Goal: Task Accomplishment & Management: Complete application form

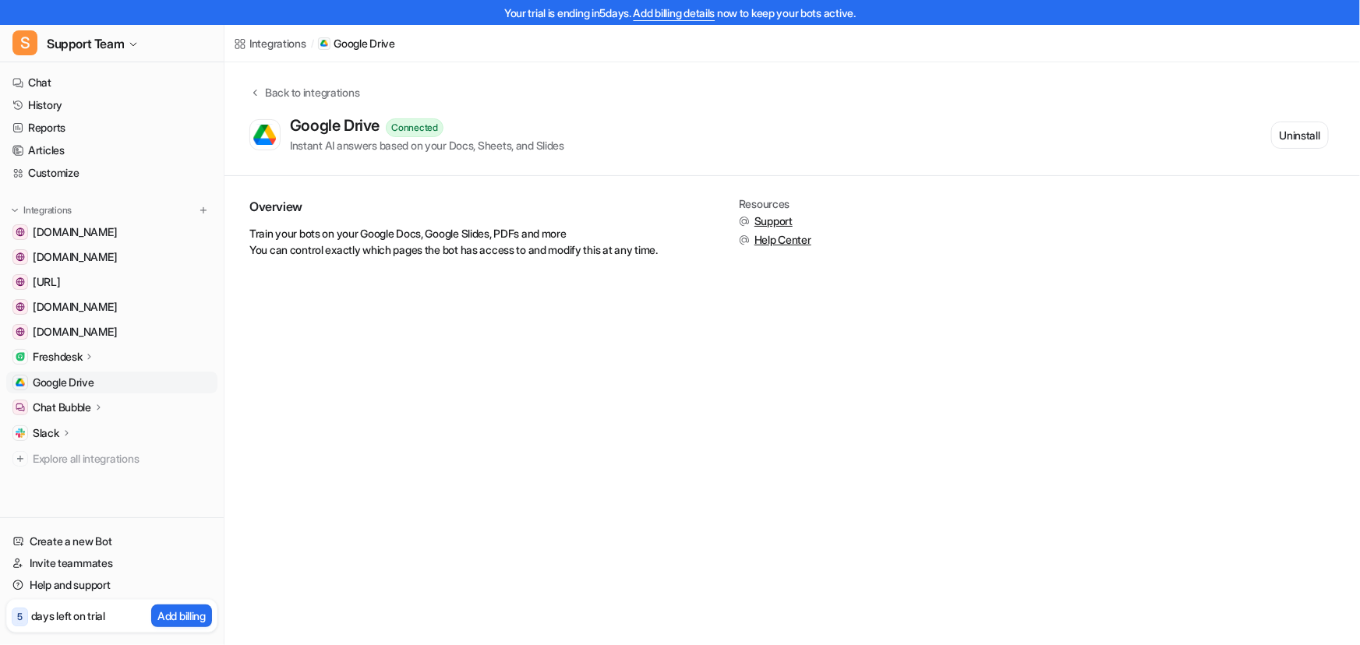
click at [727, 443] on div "Integrations / Google Drive Back to integrations Google Drive Connected Instant…" at bounding box center [680, 322] width 1360 height 645
click at [94, 383] on span "Google Drive" at bounding box center [64, 383] width 62 height 16
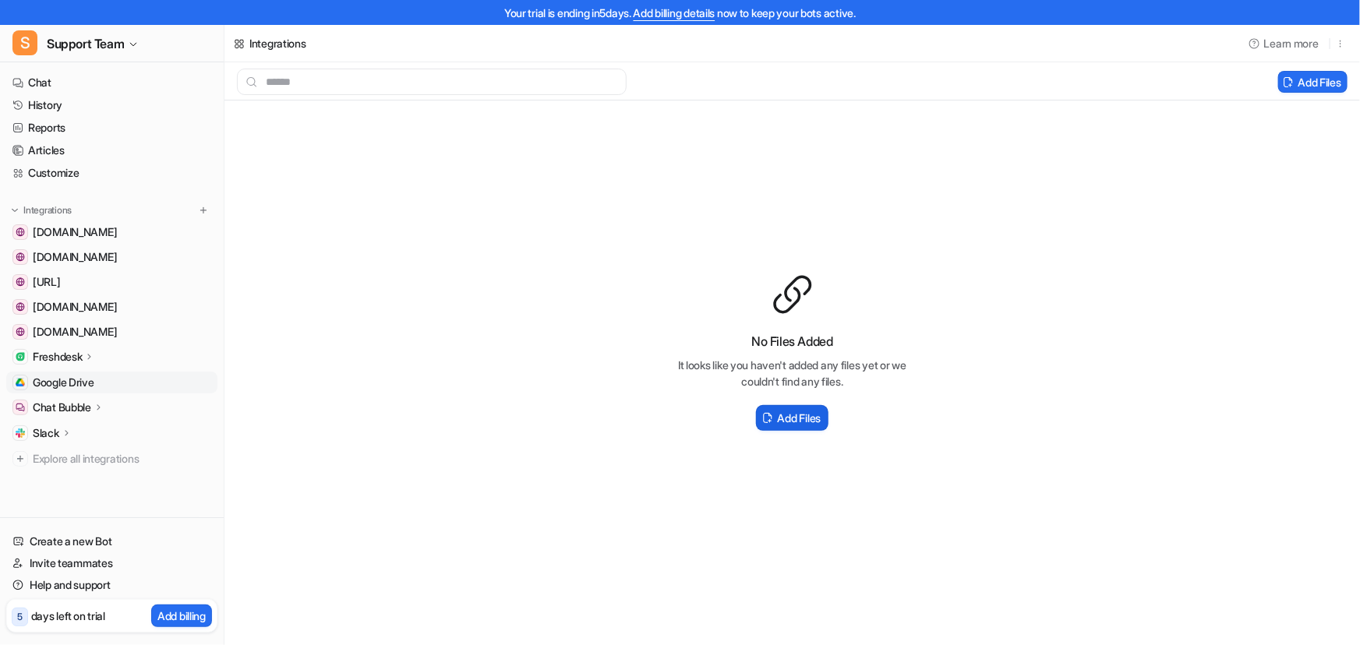
click at [801, 413] on h2 "Add Files" at bounding box center [799, 418] width 43 height 16
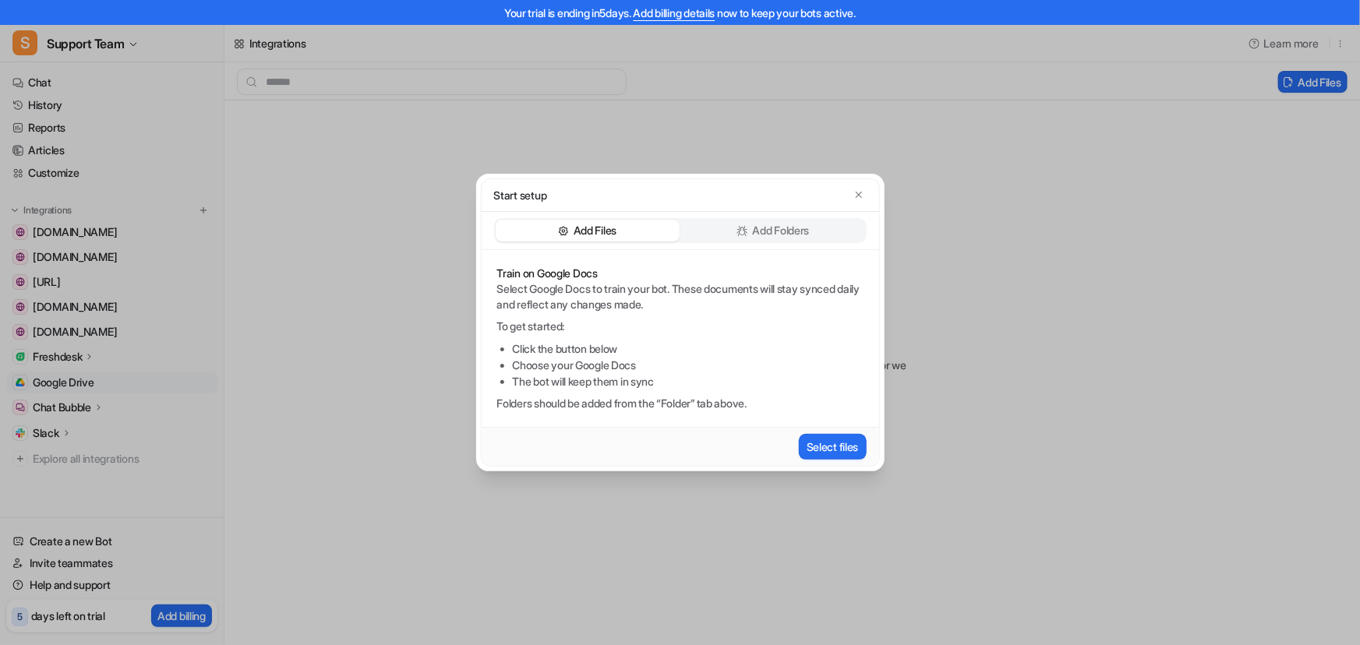
click at [792, 233] on p "Add Folders" at bounding box center [781, 231] width 57 height 16
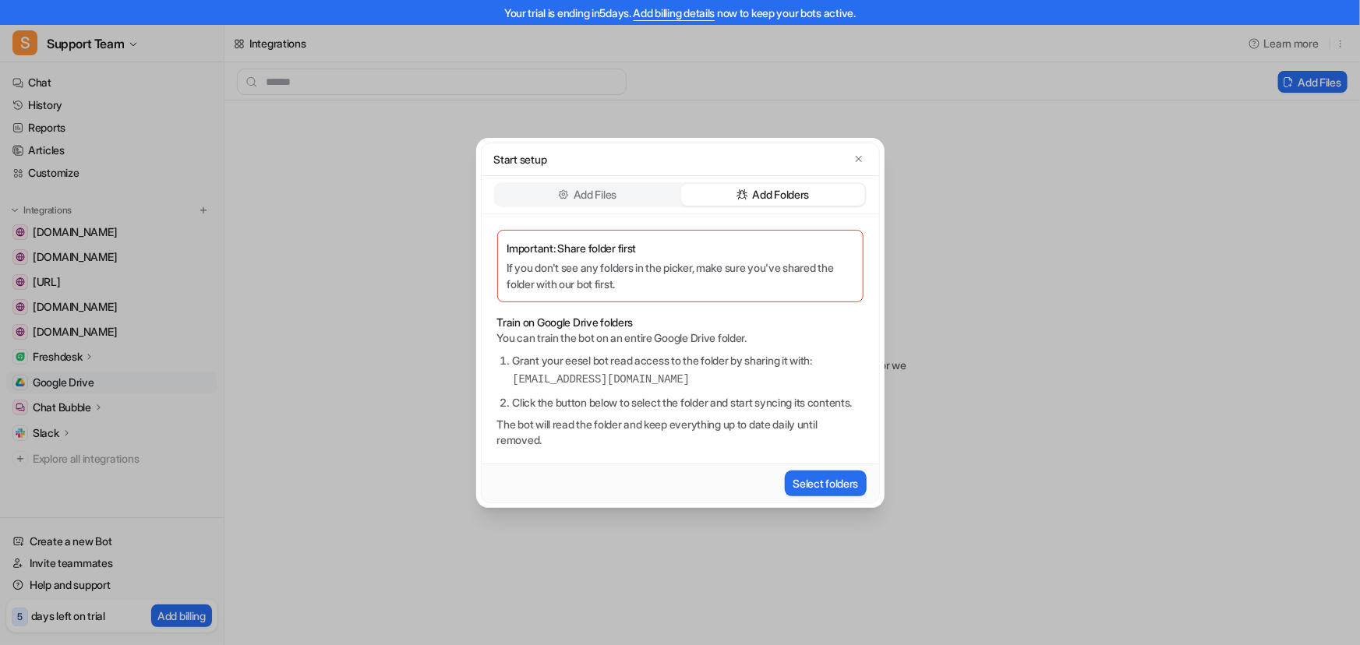
click at [608, 187] on p "Add Files" at bounding box center [594, 195] width 43 height 16
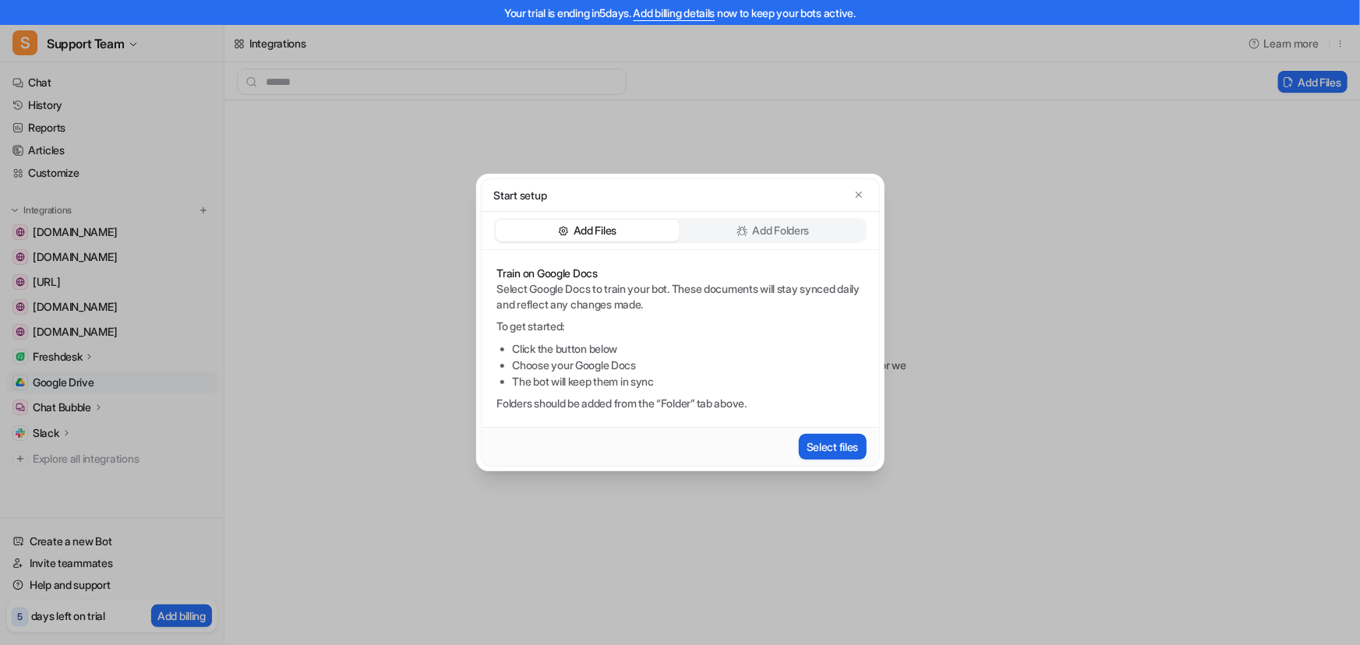
click at [827, 449] on button "Select files" at bounding box center [833, 447] width 68 height 26
click at [851, 193] on button "button" at bounding box center [859, 195] width 16 height 16
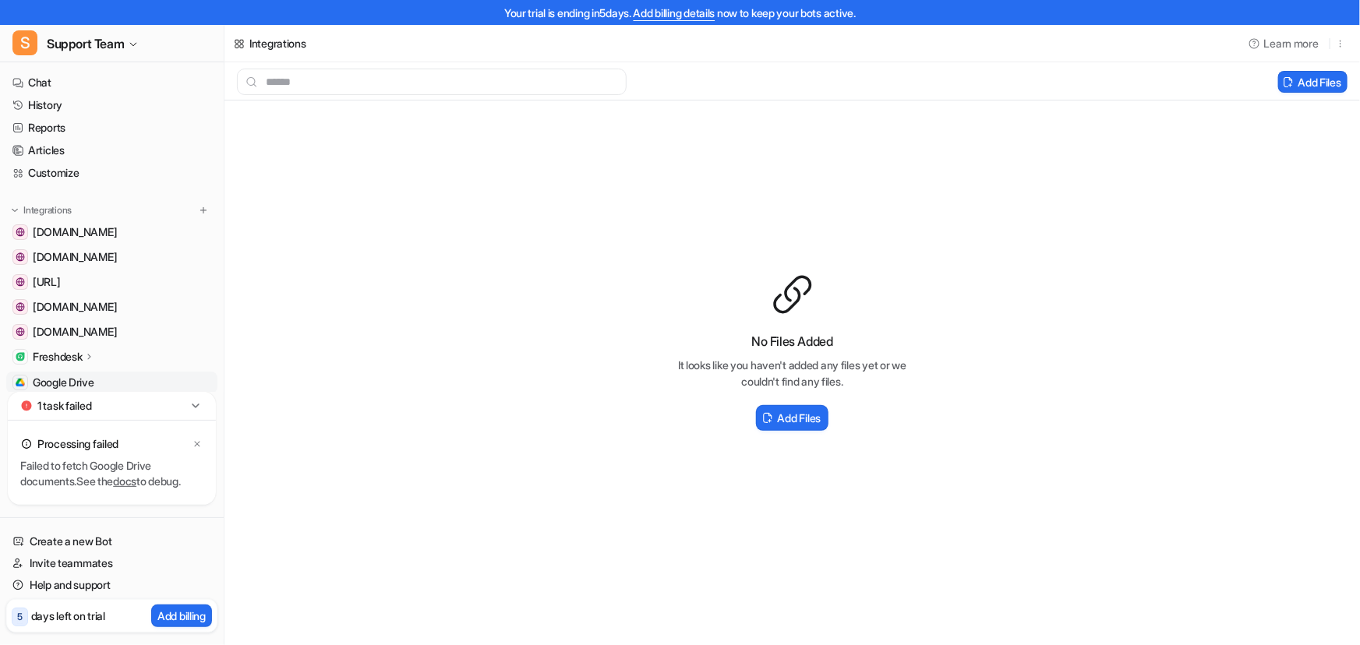
click at [132, 485] on link "docs" at bounding box center [124, 481] width 23 height 13
click at [790, 420] on h2 "Add Files" at bounding box center [799, 418] width 43 height 16
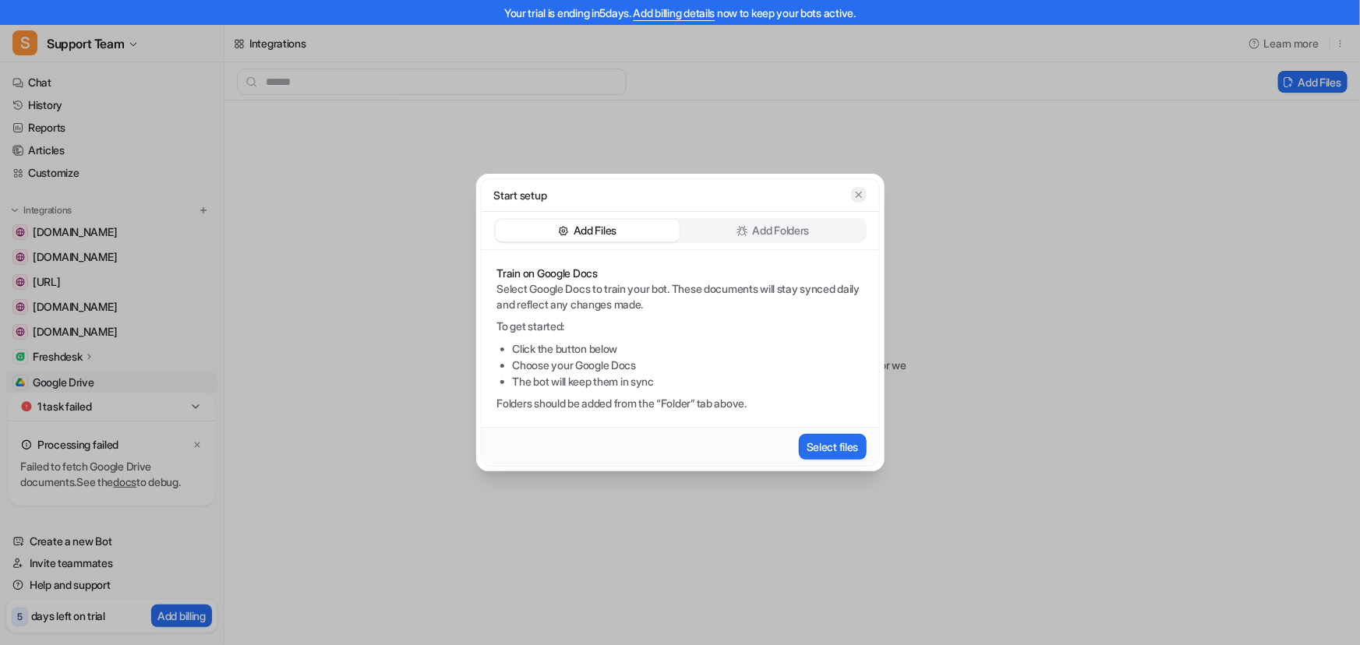
click at [854, 189] on icon "button" at bounding box center [858, 194] width 11 height 11
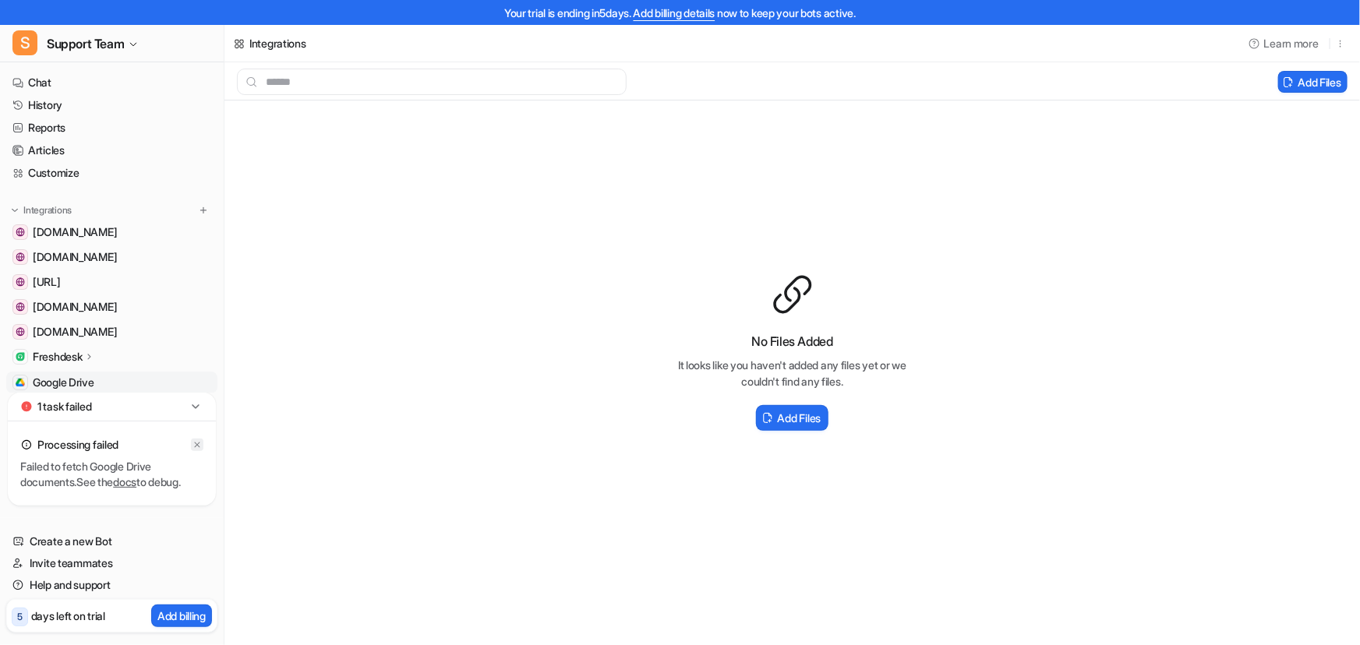
click at [196, 446] on icon at bounding box center [196, 444] width 9 height 9
click at [810, 422] on h2 "Add Files" at bounding box center [799, 418] width 43 height 16
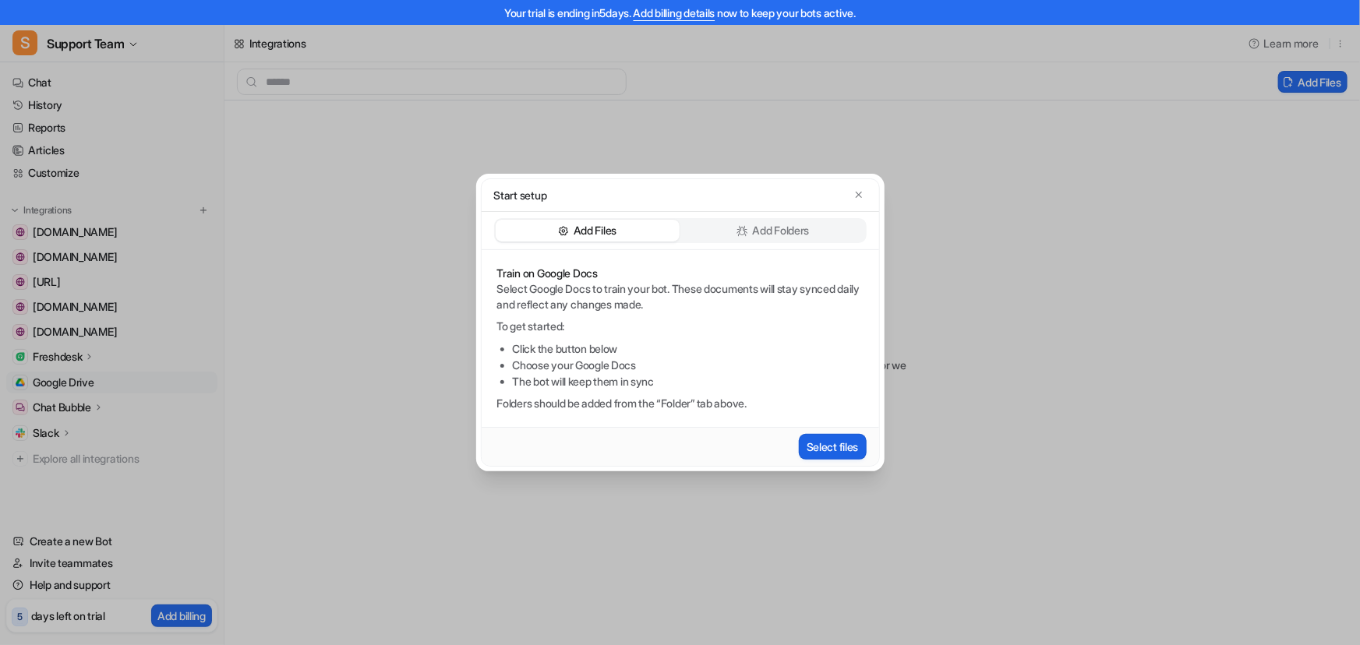
click at [816, 441] on button "Select files" at bounding box center [833, 447] width 68 height 26
click at [864, 189] on button "button" at bounding box center [859, 195] width 16 height 16
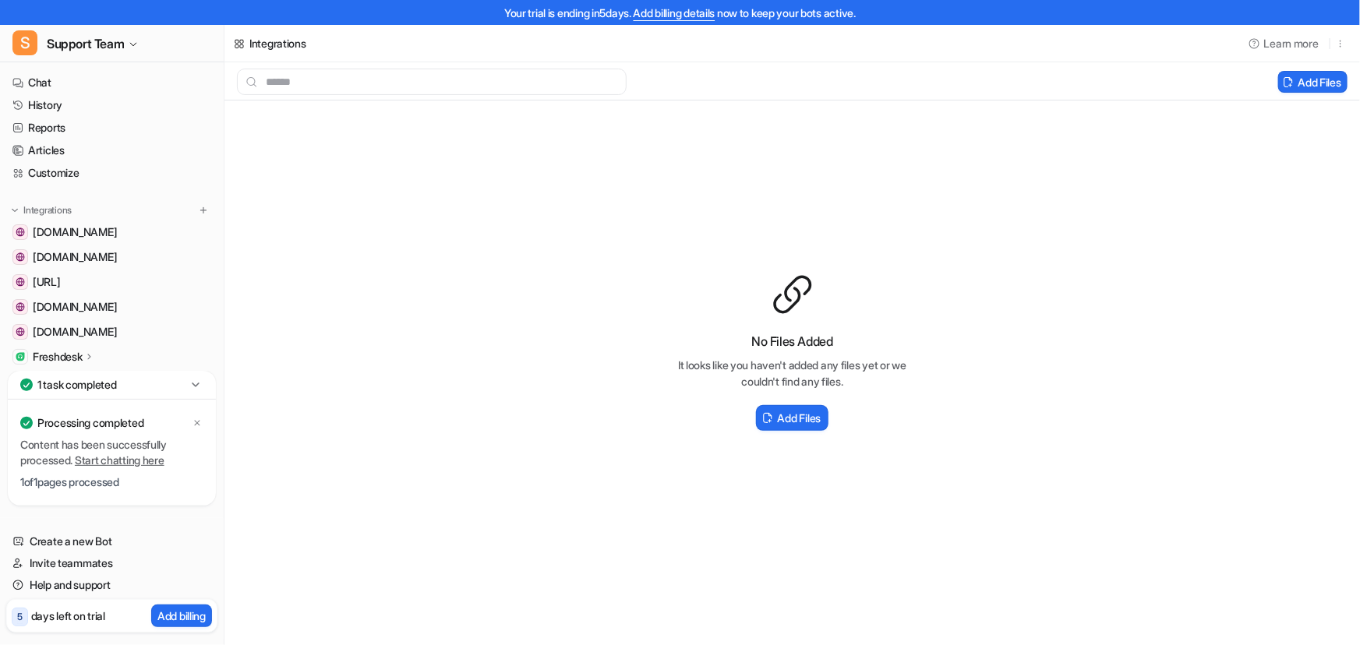
click at [358, 506] on div "No Files Added It looks like you haven't added any files yet or we couldn't fin…" at bounding box center [791, 353] width 1135 height 505
click at [160, 387] on div "1 task completed" at bounding box center [112, 385] width 208 height 29
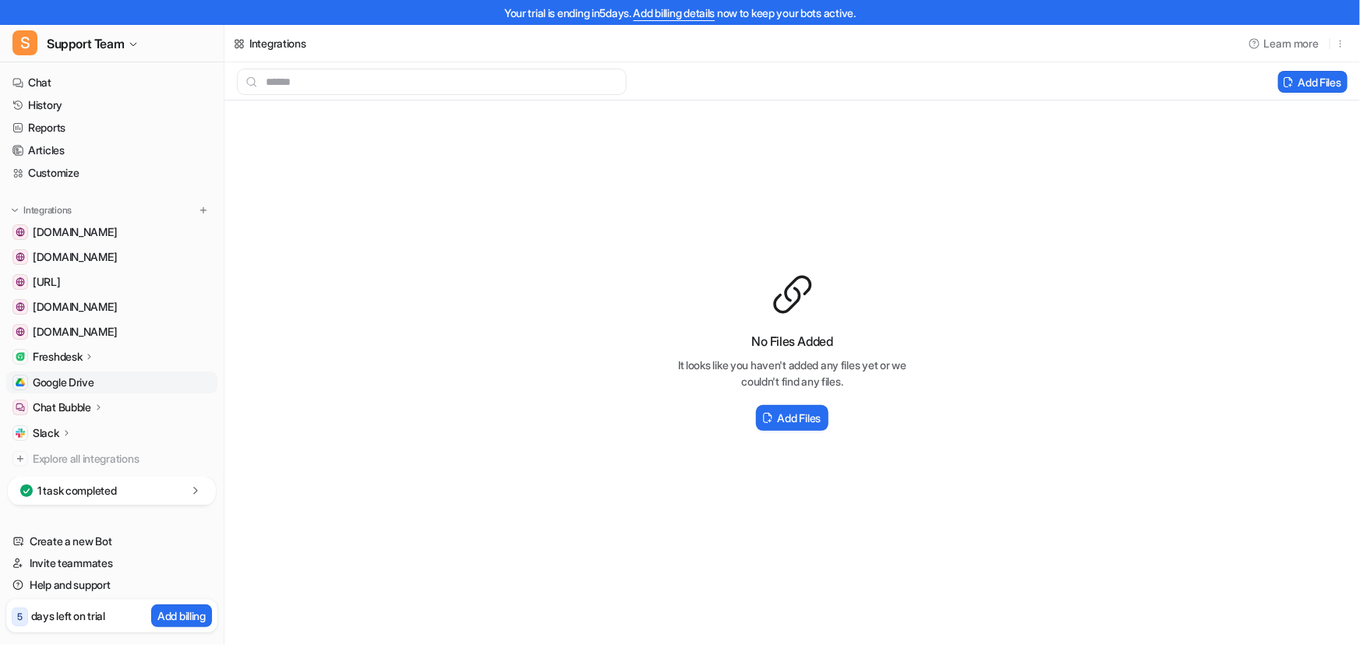
click at [125, 383] on link "Google Drive" at bounding box center [111, 383] width 211 height 22
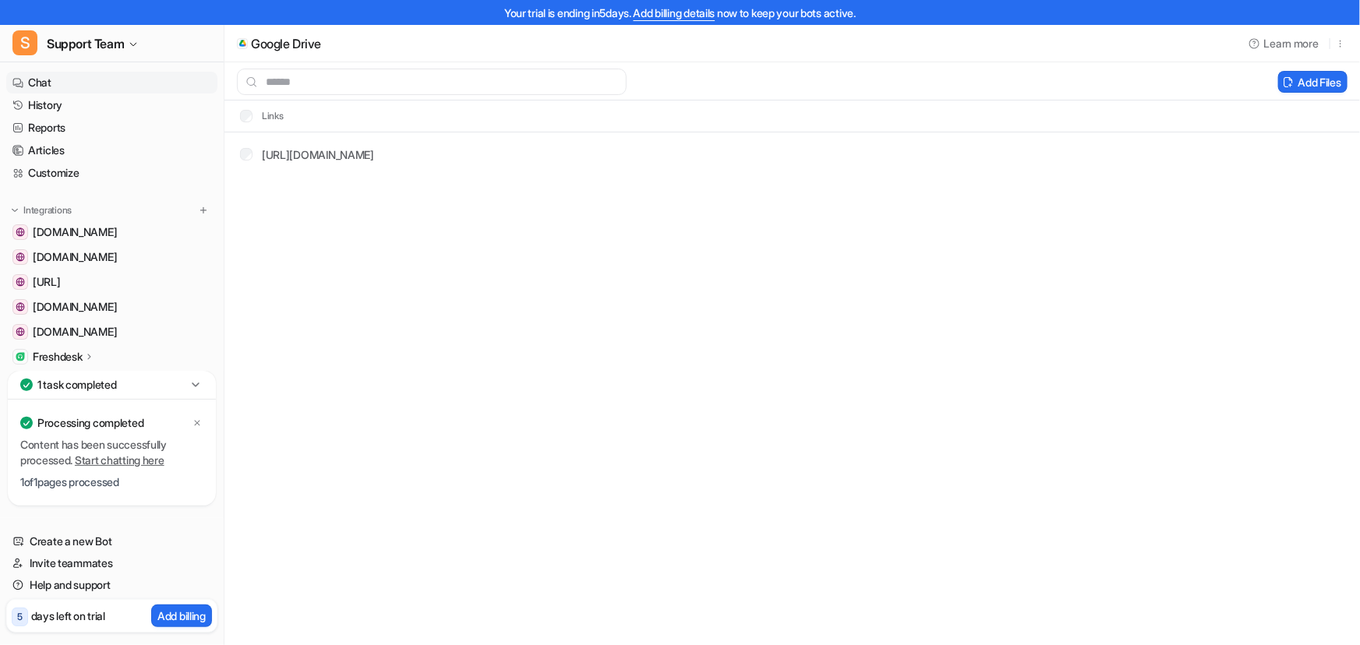
click at [62, 85] on link "Chat" at bounding box center [111, 83] width 211 height 22
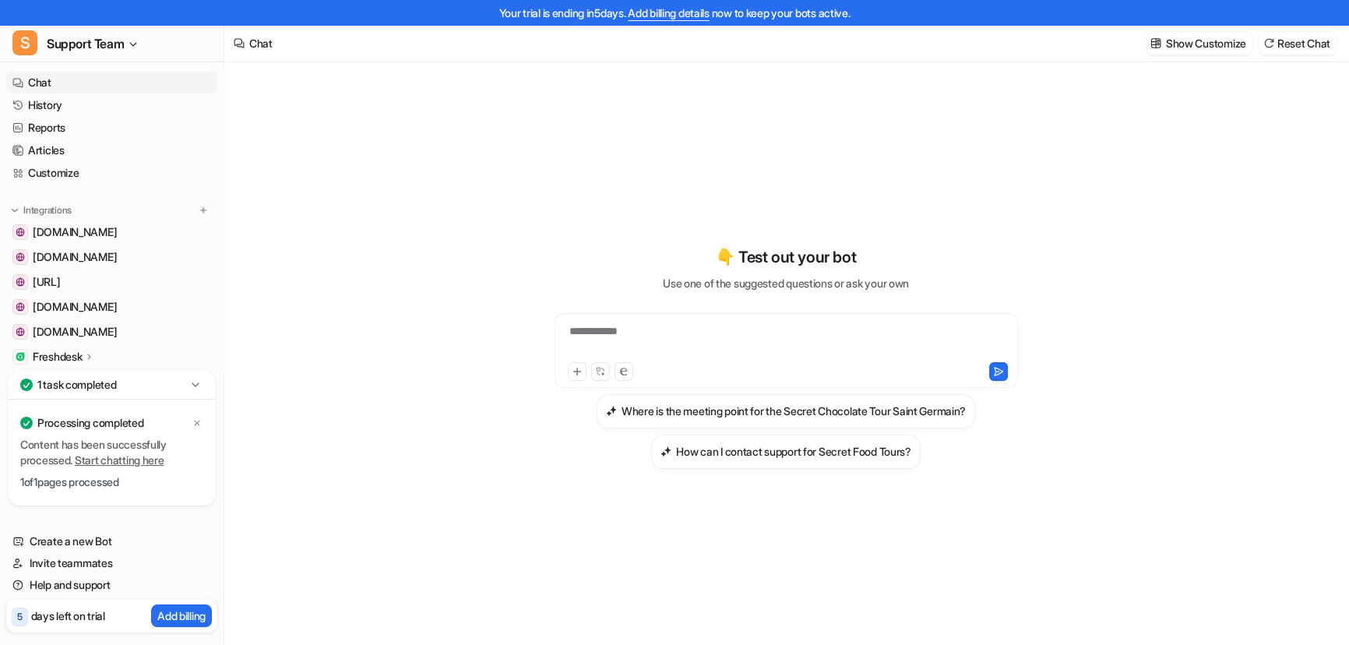
type textarea "**********"
click at [663, 331] on div "**********" at bounding box center [787, 341] width 456 height 36
click at [884, 334] on div "**********" at bounding box center [787, 341] width 456 height 36
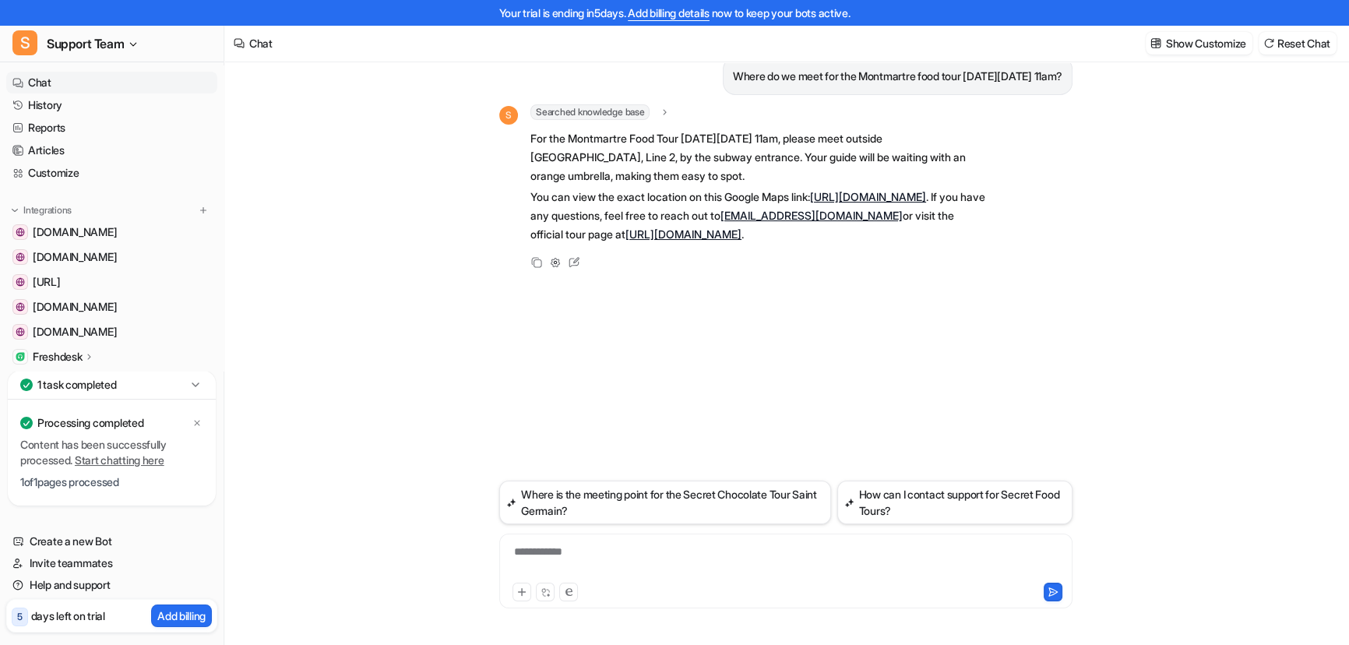
drag, startPoint x: 416, startPoint y: 371, endPoint x: 373, endPoint y: 375, distance: 43.0
click at [416, 371] on div "**********" at bounding box center [786, 342] width 1124 height 608
click at [637, 506] on button "Where is the meeting point for the Secret Chocolate Tour Saint Germain?" at bounding box center [665, 503] width 332 height 44
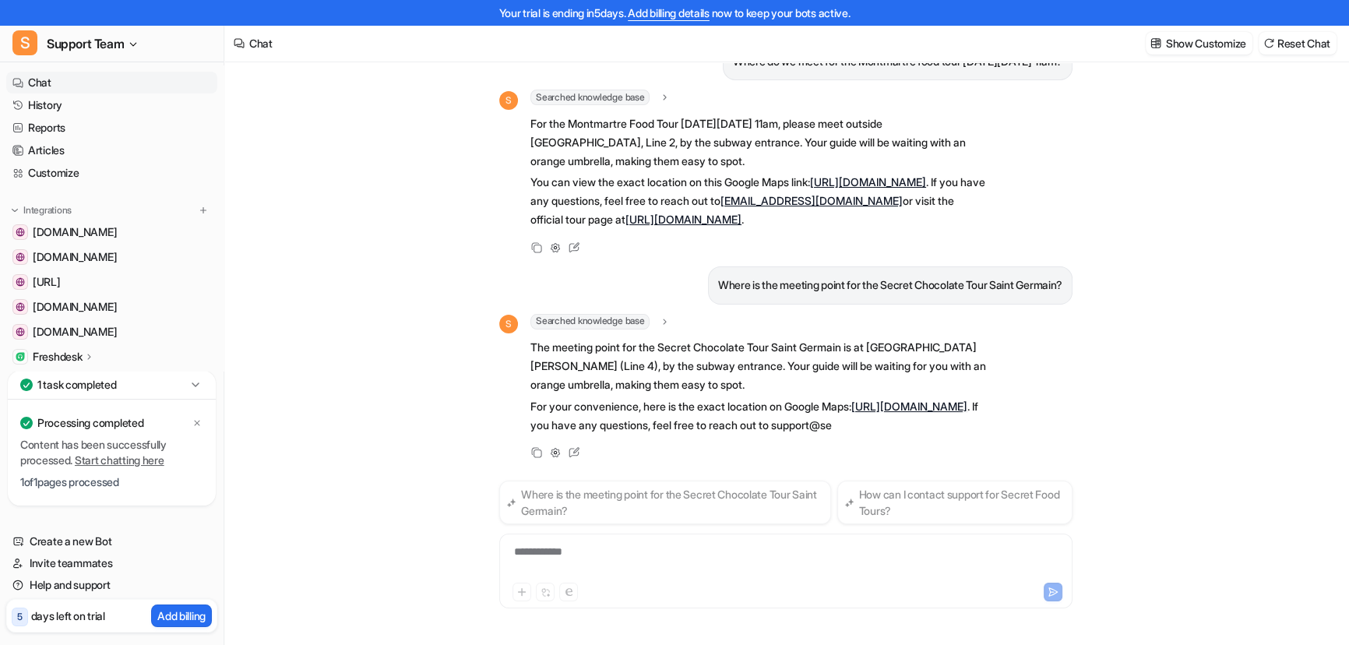
scroll to position [51, 0]
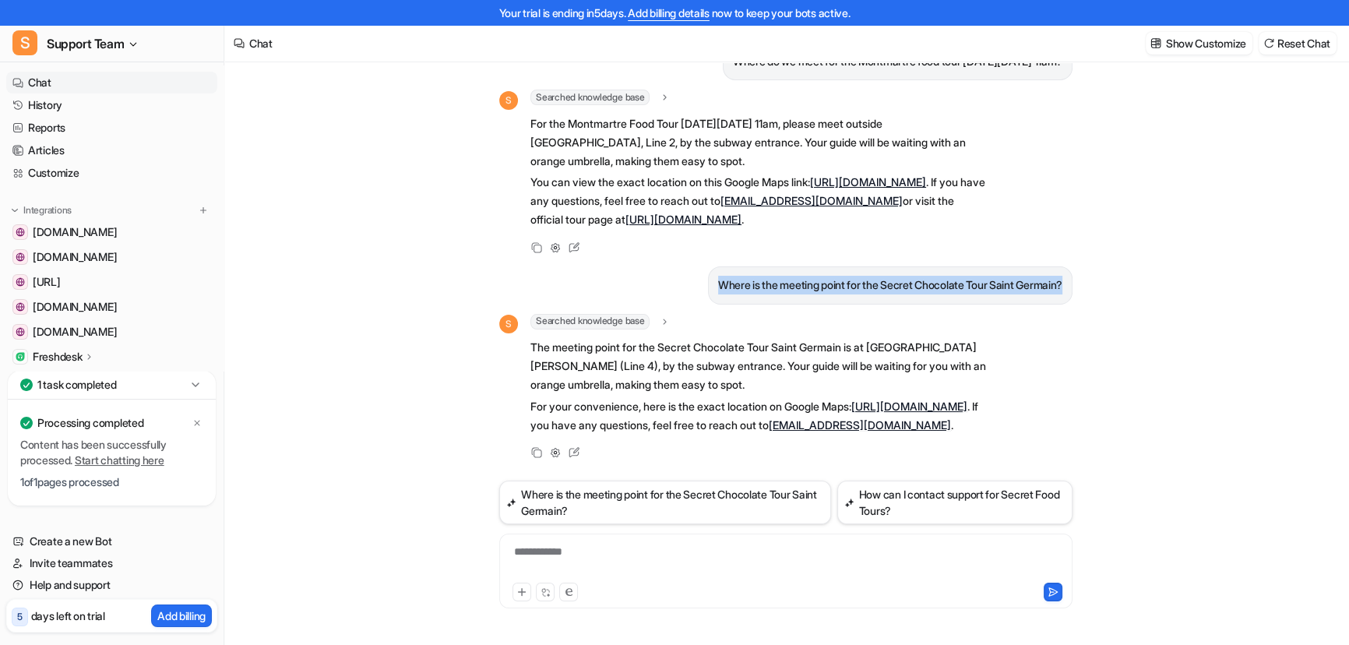
drag, startPoint x: 700, startPoint y: 261, endPoint x: 1075, endPoint y: 275, distance: 375.8
click at [1079, 263] on div "Where do we meet for the Montmartre food tour on Friday, Sep 5 at 11am? S Searc…" at bounding box center [786, 342] width 598 height 608
copy p "Where is the meeting point for the Secret Chocolate Tour Saint Germain?"
click at [608, 547] on div "**********" at bounding box center [786, 562] width 566 height 36
paste div "To enrich screen reader interactions, please activate Accessibility in Grammarl…"
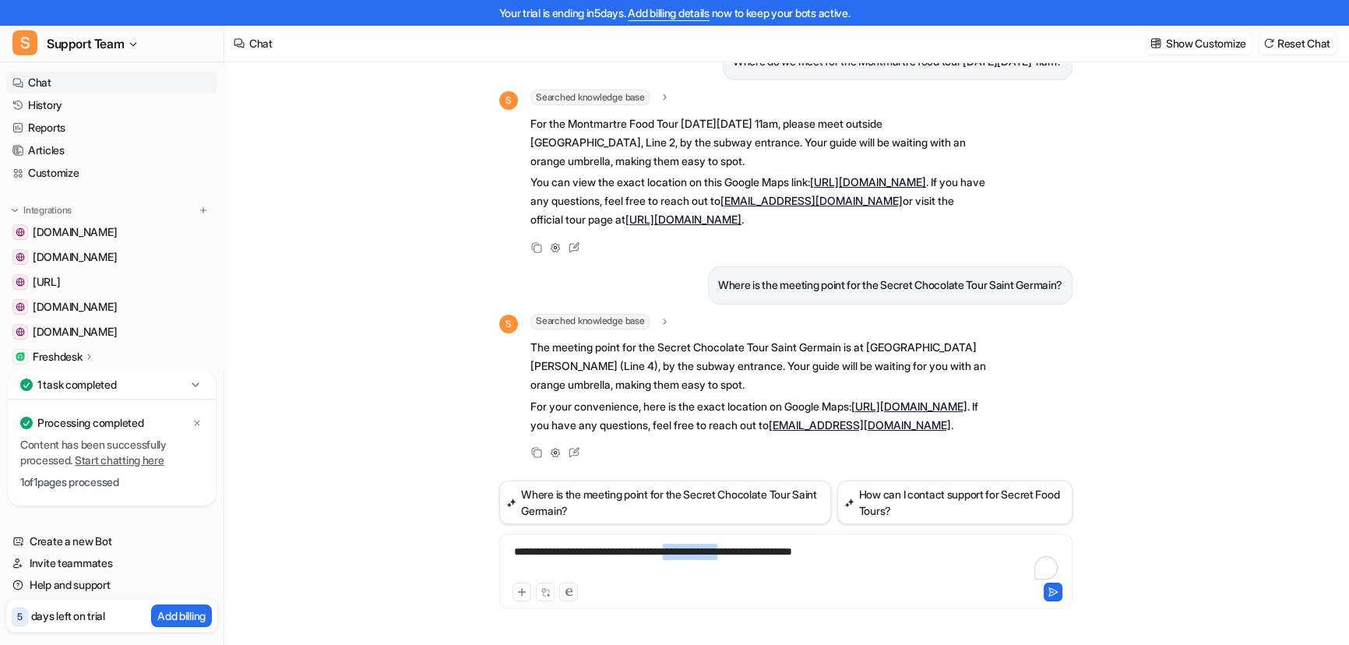
drag, startPoint x: 777, startPoint y: 549, endPoint x: 736, endPoint y: 535, distance: 42.6
click at [730, 536] on div "**********" at bounding box center [785, 571] width 573 height 75
drag, startPoint x: 801, startPoint y: 551, endPoint x: 688, endPoint y: 549, distance: 113.0
click at [688, 549] on div "**********" at bounding box center [786, 562] width 566 height 36
click at [757, 549] on div "**********" at bounding box center [786, 562] width 566 height 36
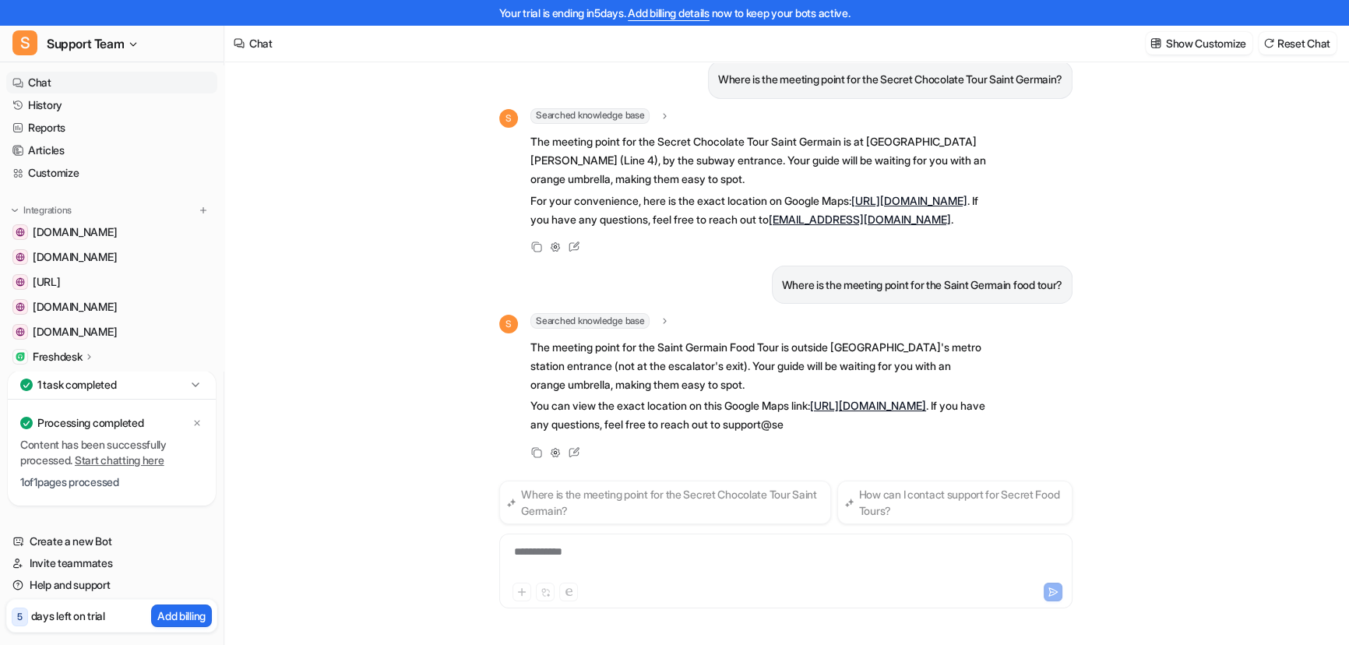
scroll to position [275, 0]
click at [630, 554] on div "**********" at bounding box center [786, 562] width 566 height 36
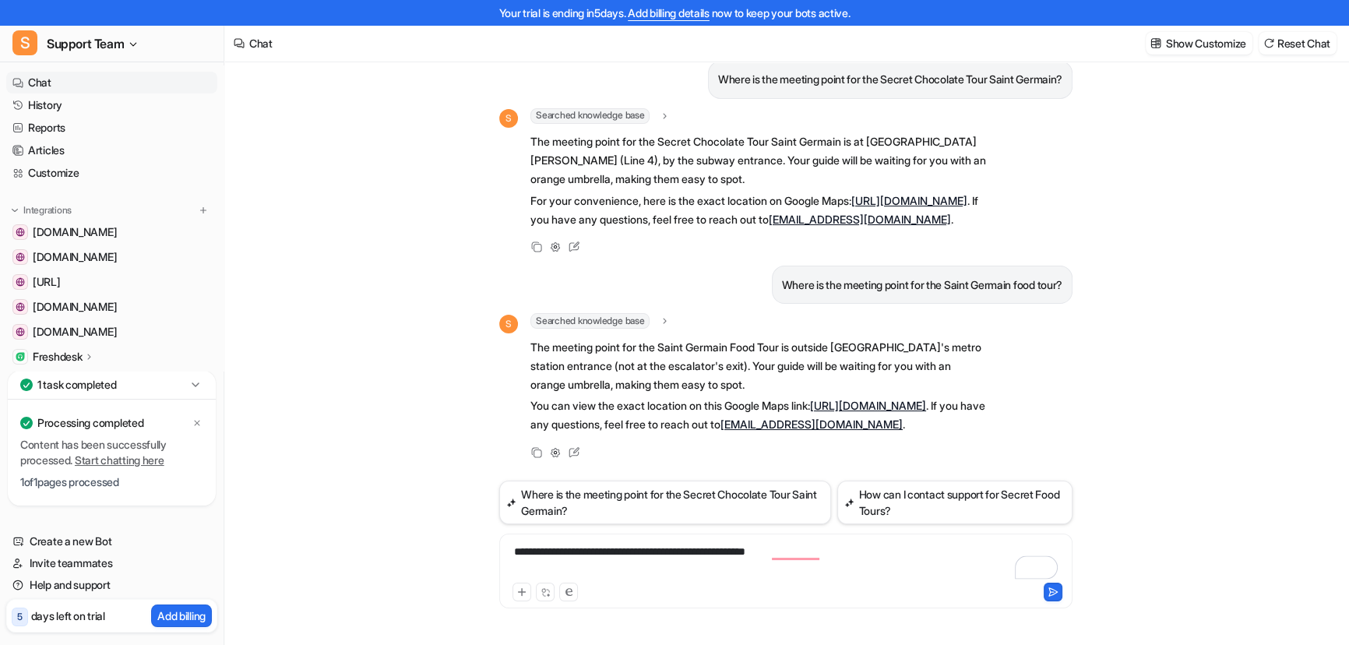
scroll to position [0, 0]
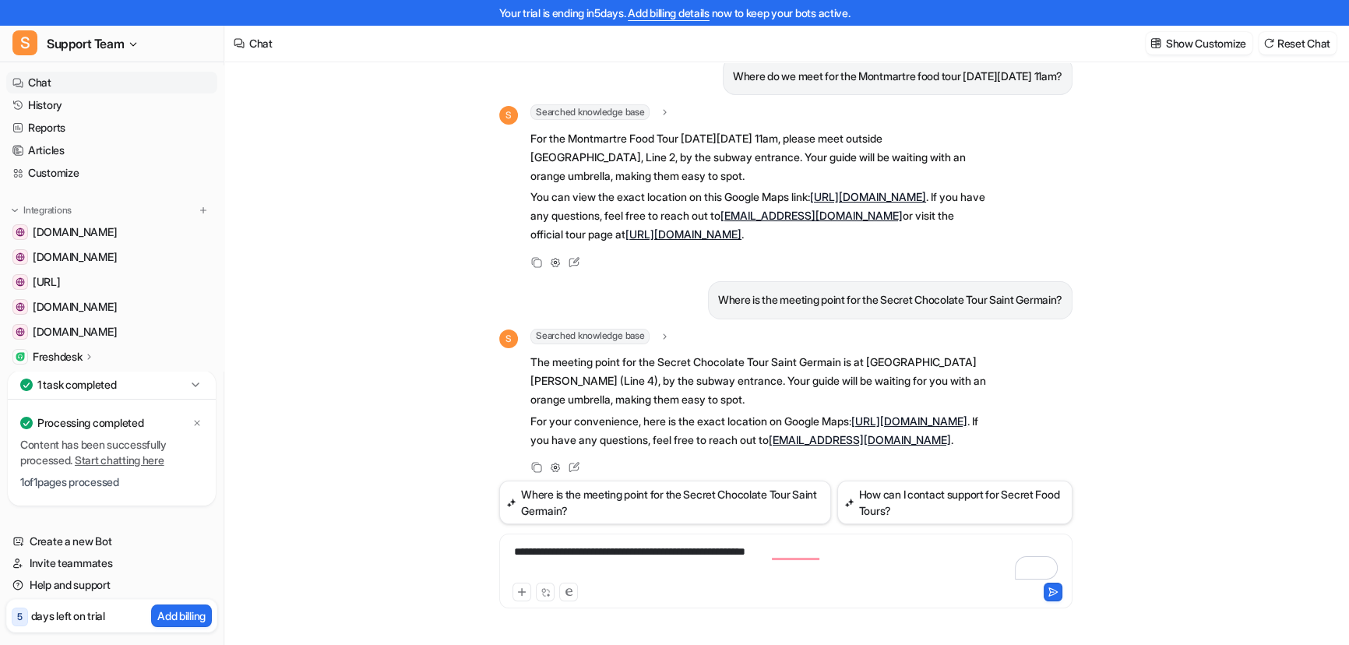
copy p "Friday, Sep 5 at"
drag, startPoint x: 950, startPoint y: 75, endPoint x: 1021, endPoint y: 84, distance: 71.5
click at [1025, 81] on p "Where do we meet for the Montmartre food tour on Friday, Sep 5 at 11am?" at bounding box center [898, 76] width 330 height 19
copy p "Friday, Sep 5 a"
click at [859, 545] on div "**********" at bounding box center [786, 562] width 566 height 36
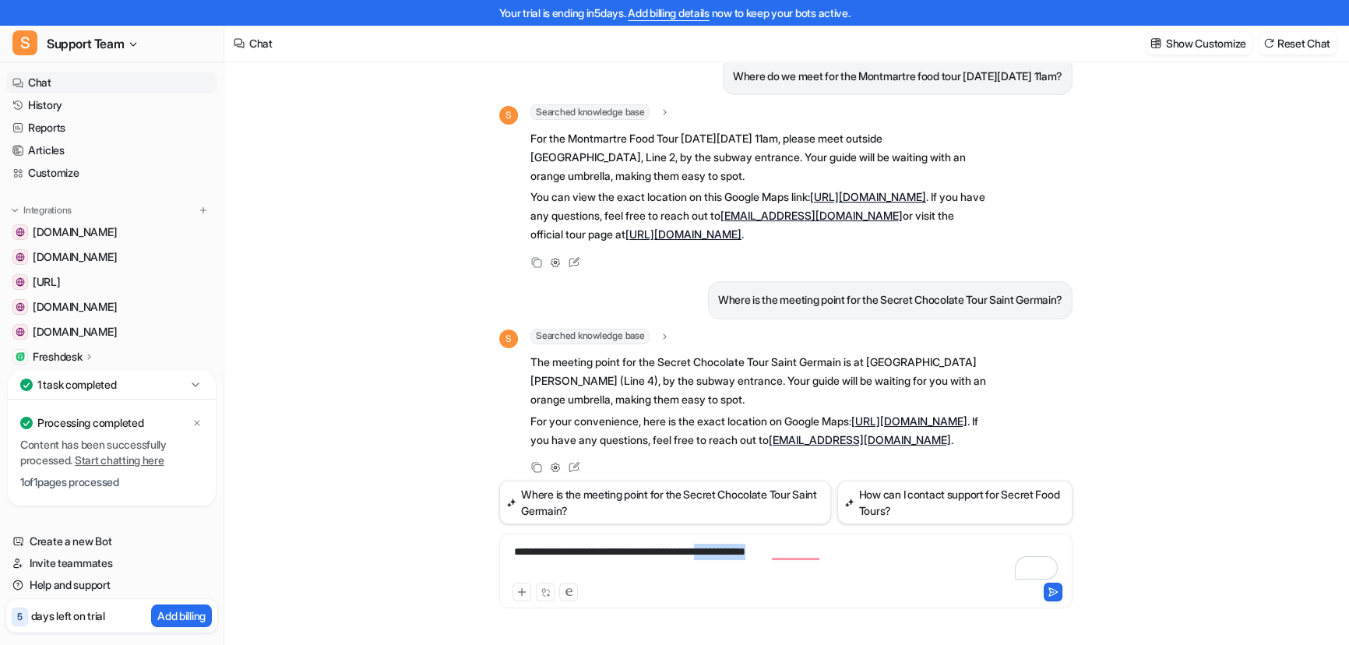
click at [757, 555] on div "**********" at bounding box center [786, 562] width 566 height 36
click at [645, 552] on div "**********" at bounding box center [786, 562] width 566 height 36
click at [840, 553] on div "**********" at bounding box center [786, 562] width 566 height 36
click at [778, 546] on div "**********" at bounding box center [786, 562] width 566 height 36
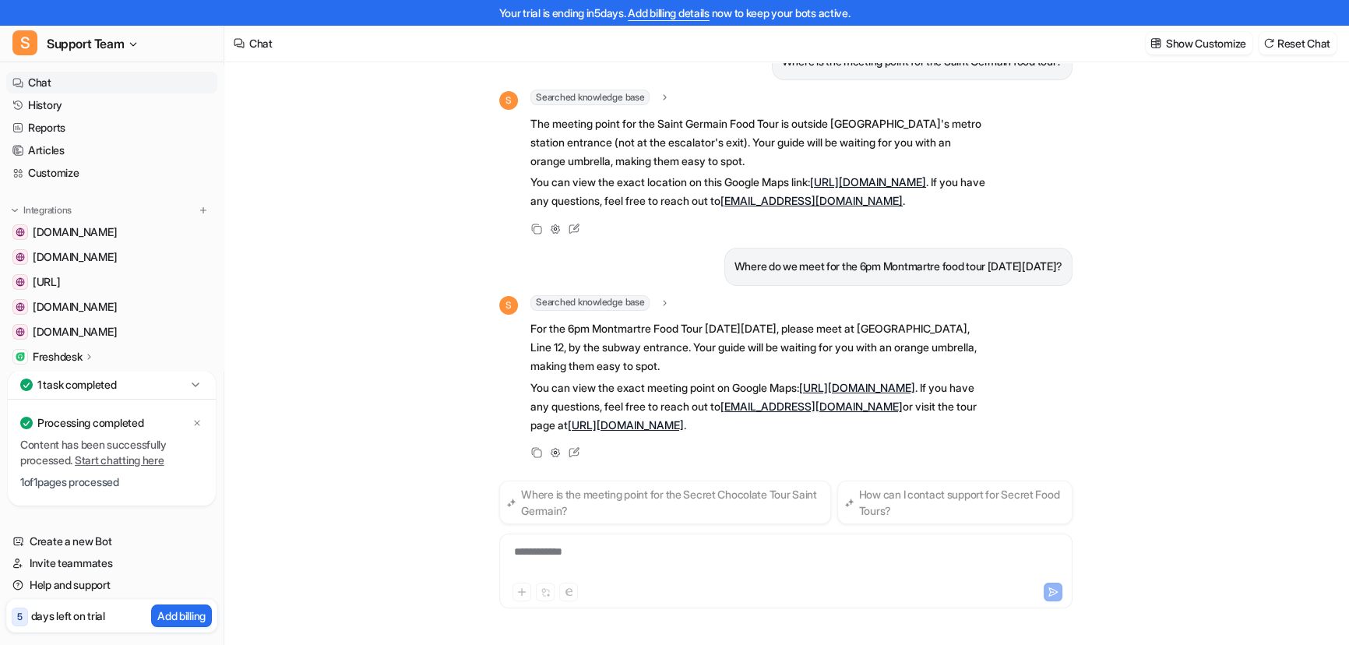
scroll to position [517, 0]
click at [616, 542] on div "**********" at bounding box center [785, 571] width 573 height 75
click at [616, 546] on div "**********" at bounding box center [786, 562] width 566 height 36
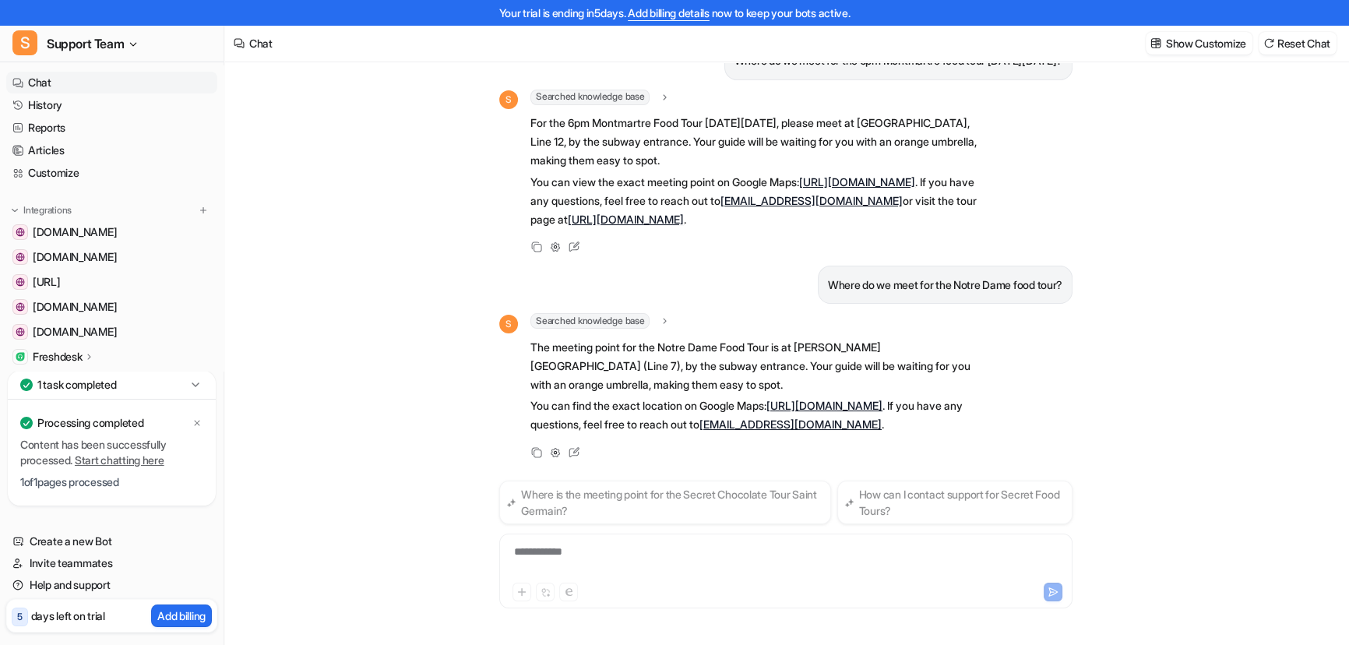
scroll to position [741, 0]
click at [600, 544] on div "**********" at bounding box center [786, 562] width 566 height 36
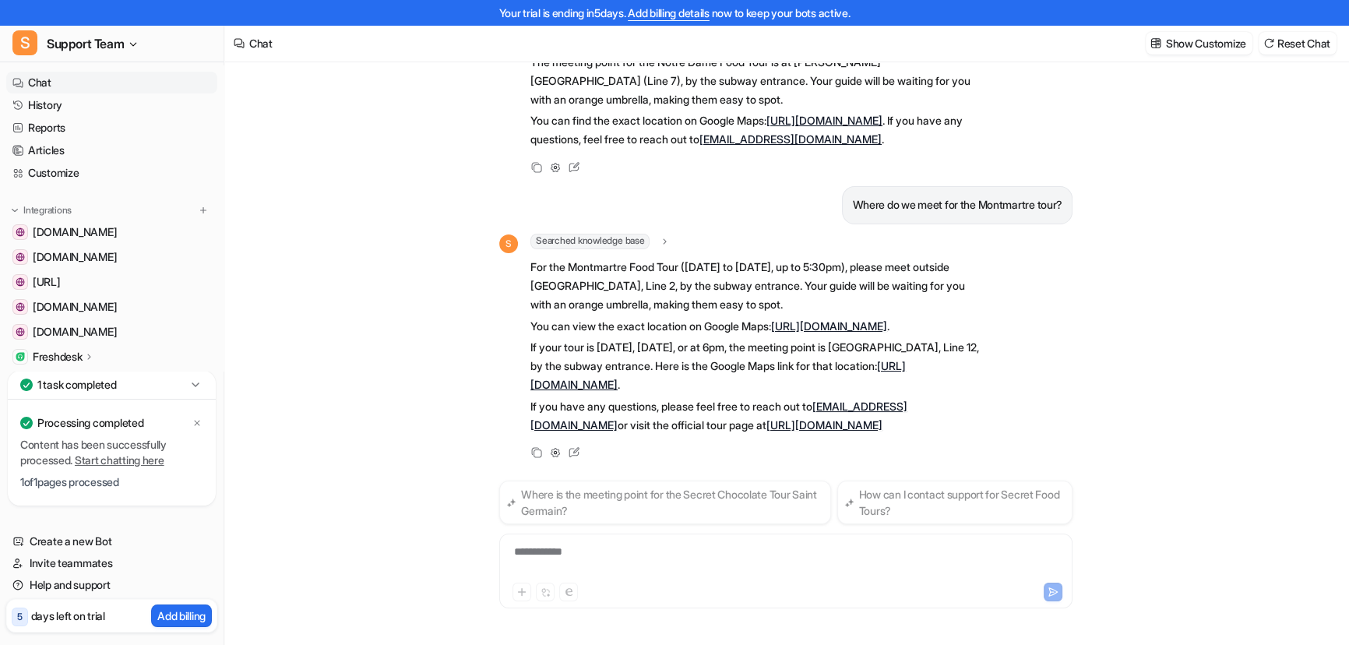
scroll to position [1046, 0]
click at [639, 550] on div "**********" at bounding box center [786, 562] width 566 height 36
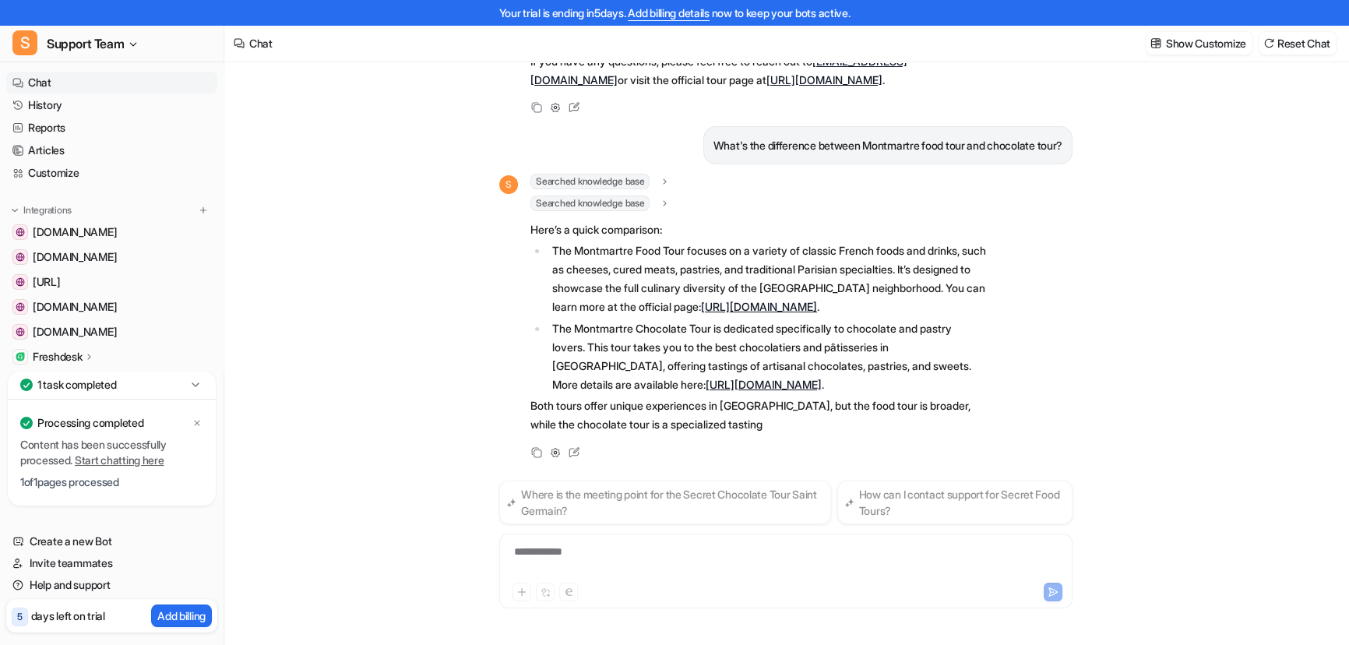
scroll to position [1409, 0]
click at [194, 424] on icon at bounding box center [196, 422] width 9 height 9
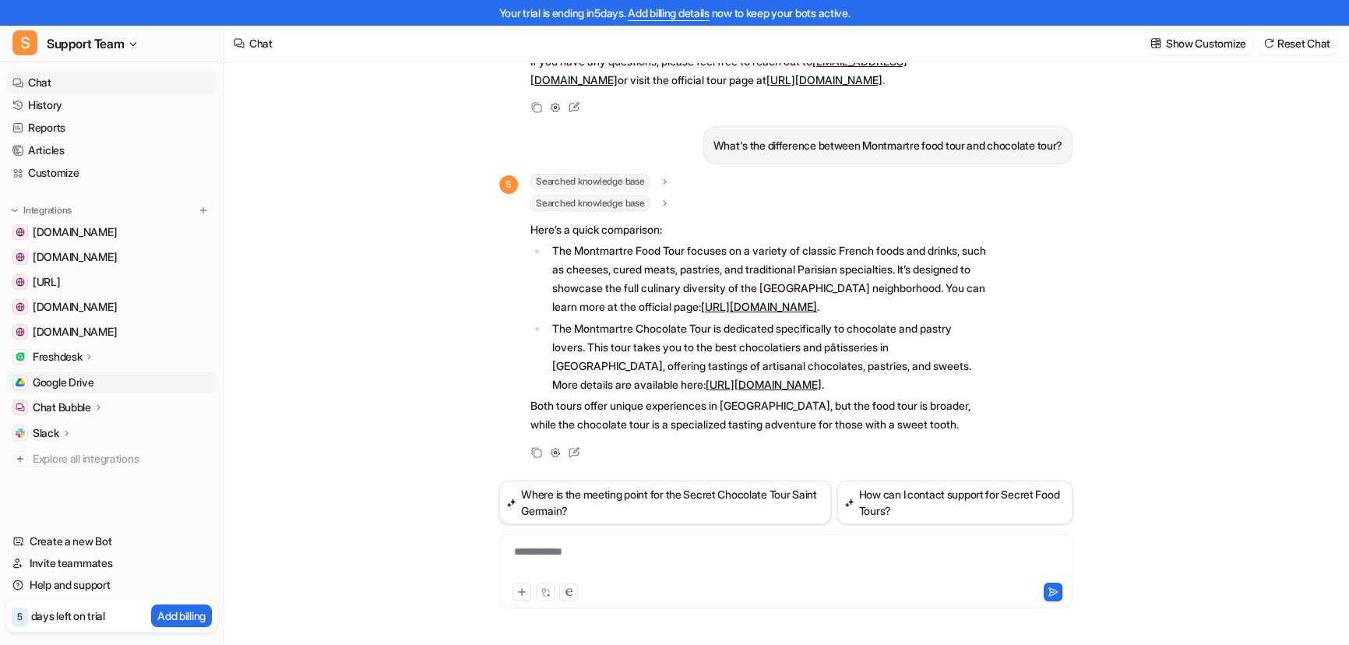
click at [74, 377] on span "Google Drive" at bounding box center [64, 383] width 62 height 16
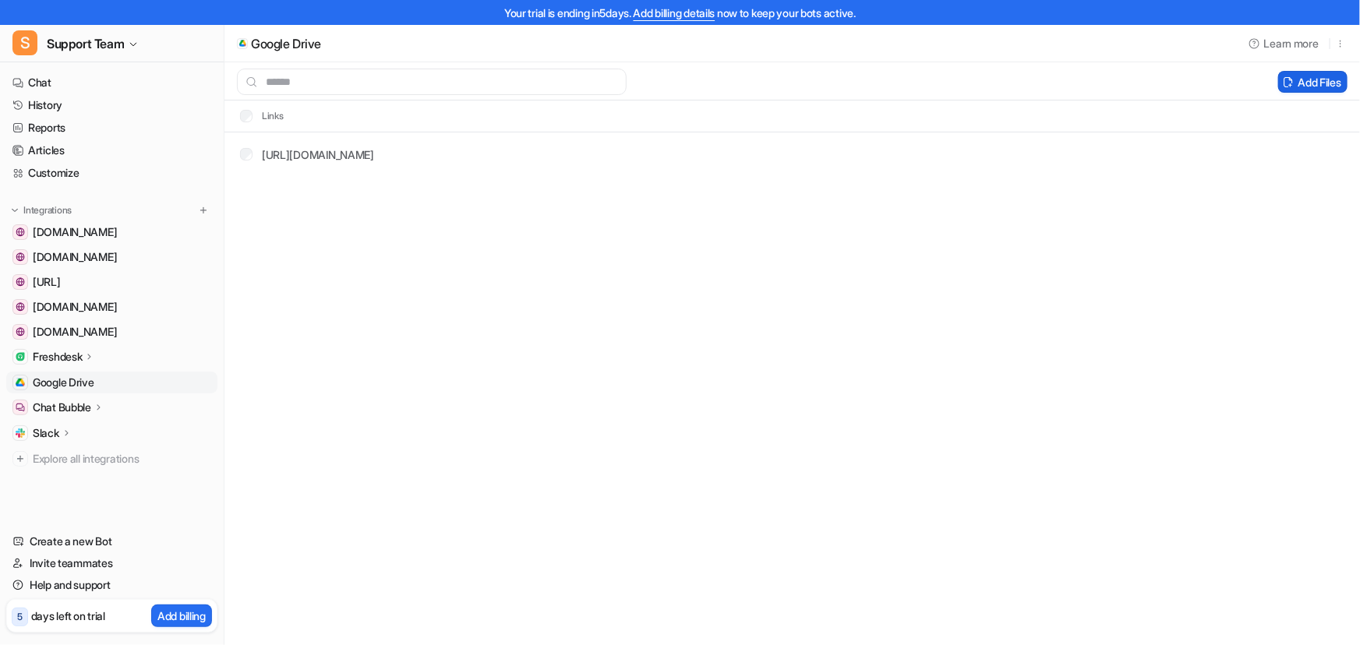
click at [1311, 86] on button "Add Files" at bounding box center [1312, 82] width 69 height 22
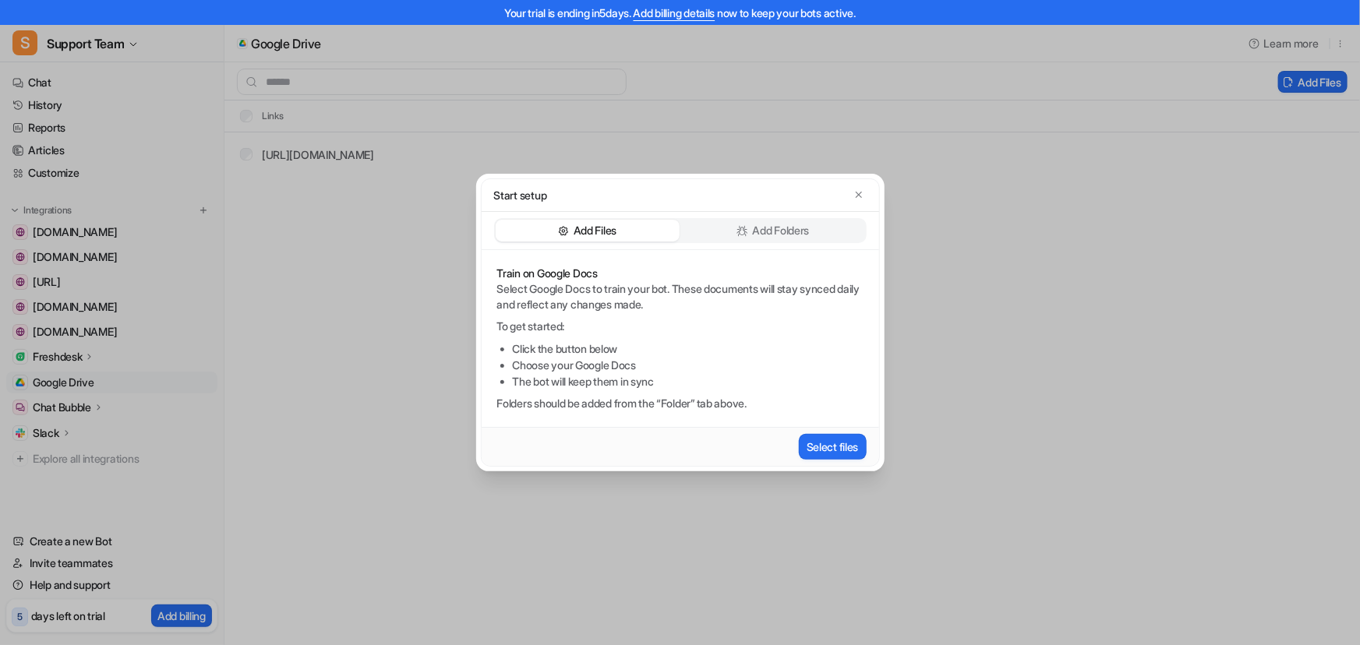
click at [592, 185] on div "Start setup" at bounding box center [680, 195] width 397 height 33
click at [838, 444] on button "Select files" at bounding box center [833, 447] width 68 height 26
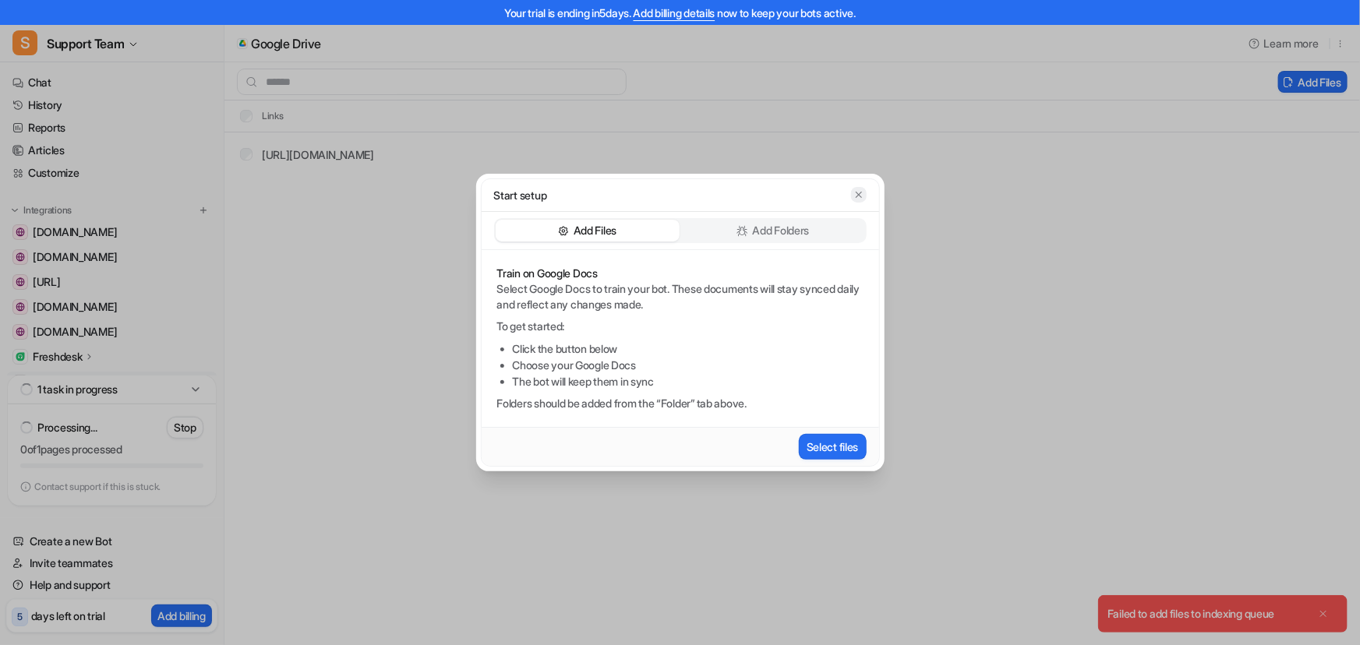
click at [857, 201] on button "button" at bounding box center [859, 195] width 16 height 16
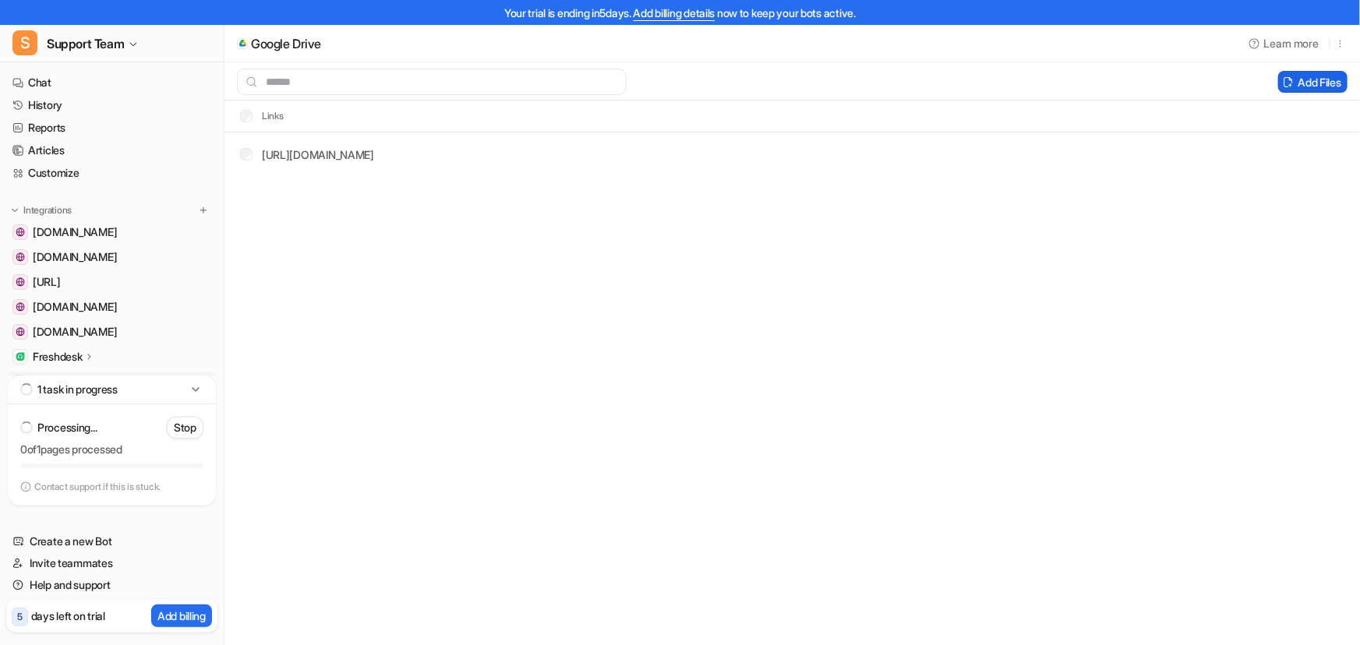
click at [1314, 86] on button "Add Files" at bounding box center [1312, 82] width 69 height 22
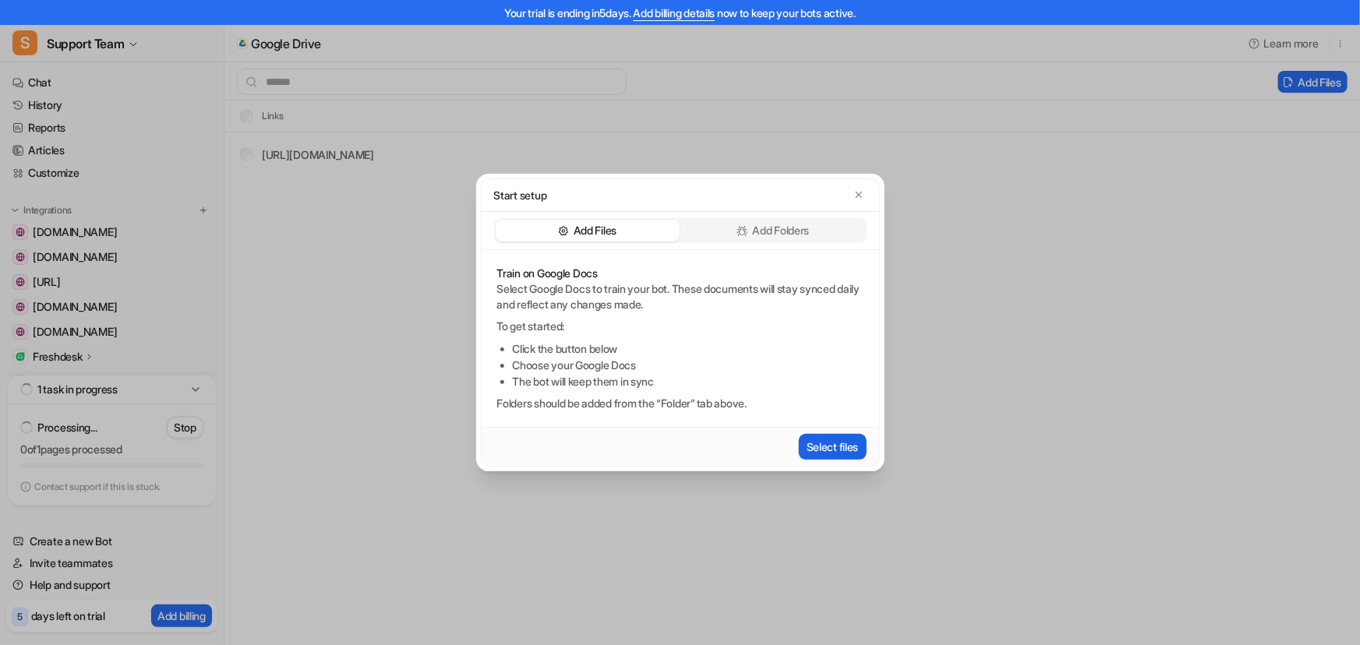
click at [826, 448] on button "Select files" at bounding box center [833, 447] width 68 height 26
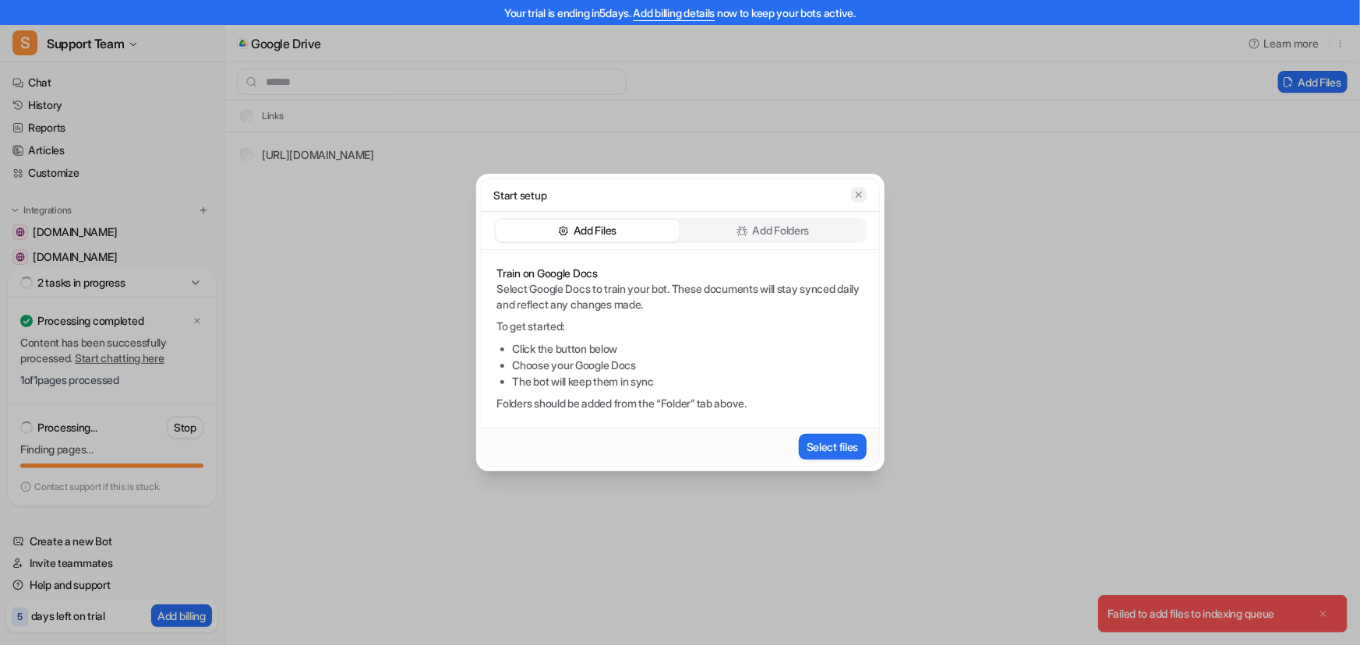
click at [853, 195] on icon "button" at bounding box center [858, 194] width 11 height 11
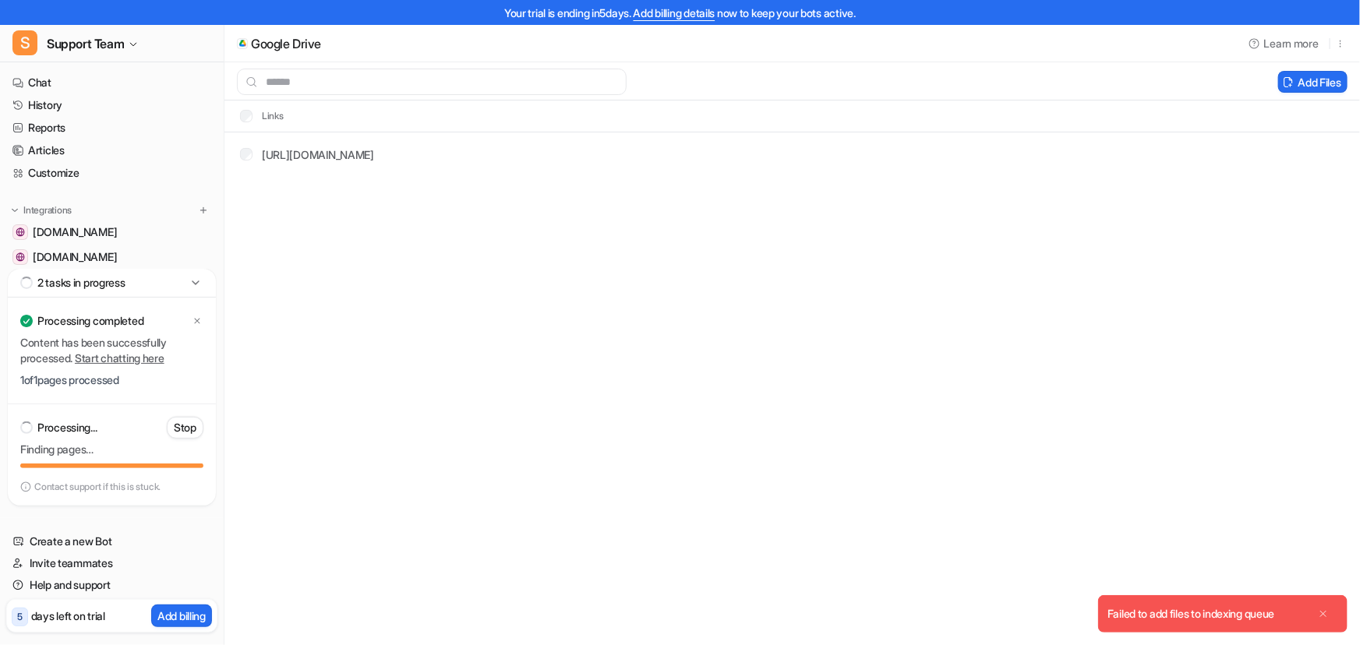
click at [1323, 612] on icon "Close" at bounding box center [1323, 614] width 11 height 11
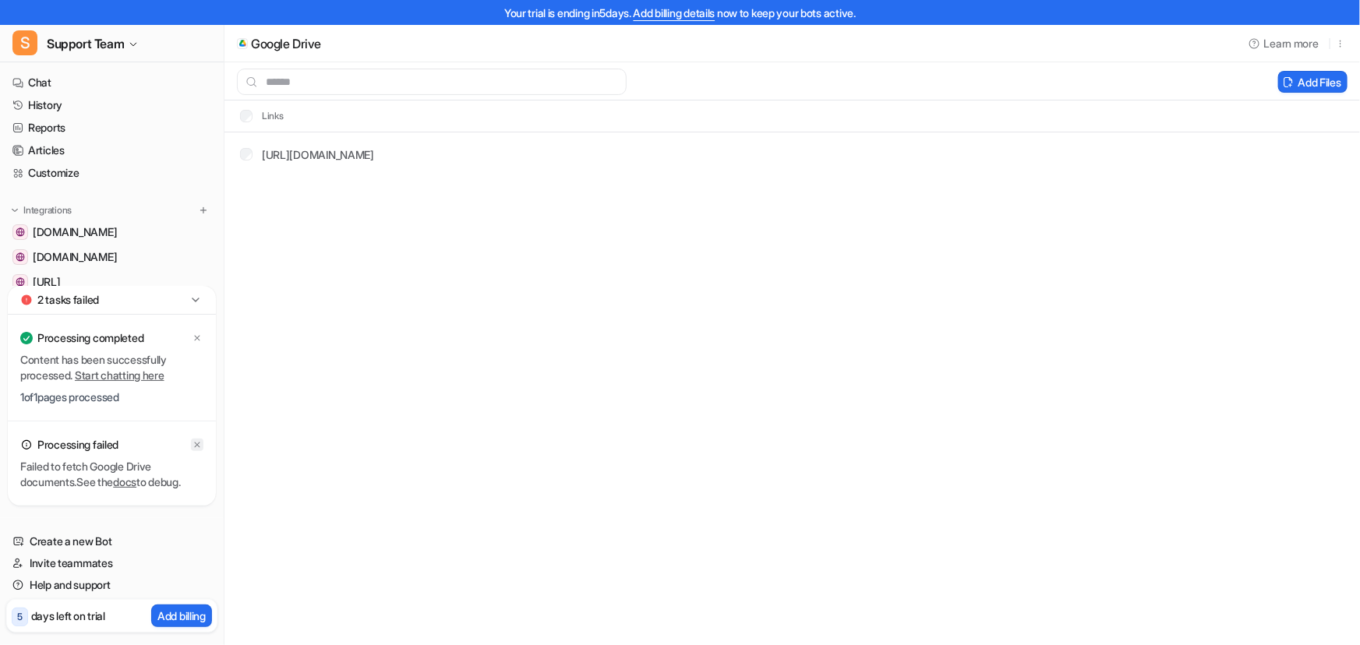
click at [194, 443] on icon at bounding box center [196, 444] width 9 height 9
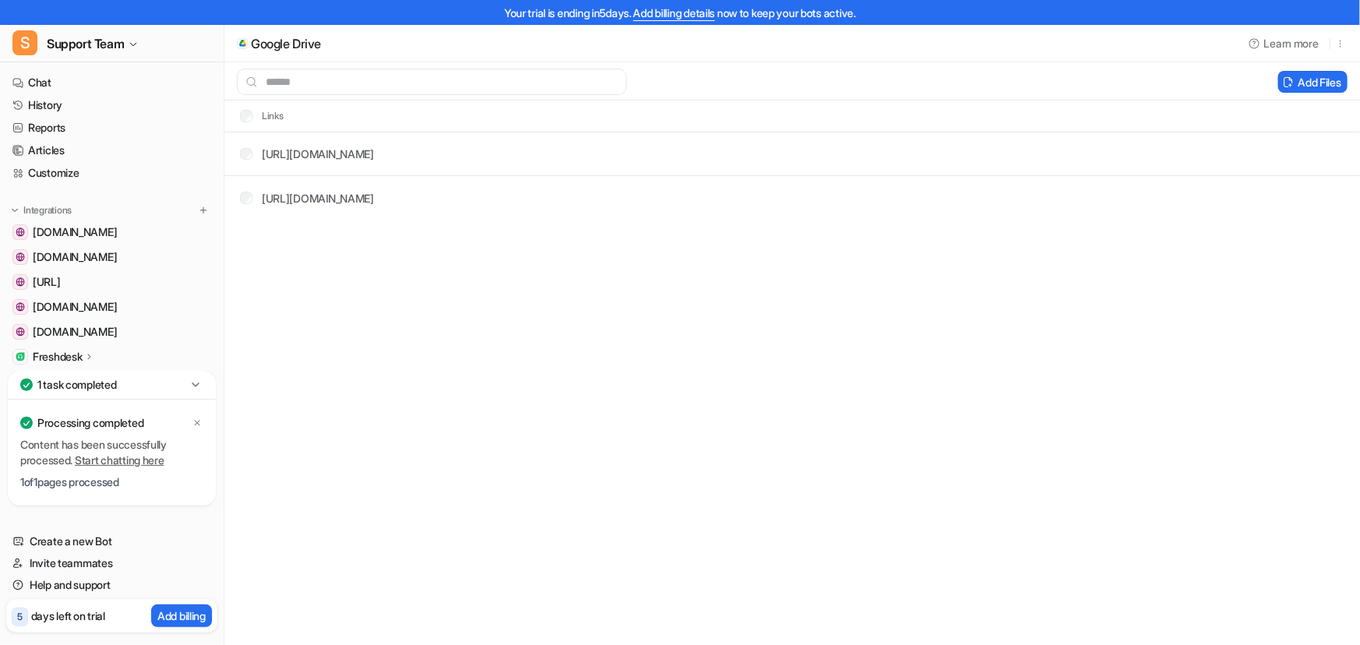
click at [485, 342] on div "Google Drive Learn more Add Files Links https://docs.google.com/document/d/1csk…" at bounding box center [680, 322] width 1360 height 645
click at [408, 335] on div "Google Drive Learn more Add Files Links https://docs.google.com/document/d/1csk…" at bounding box center [680, 322] width 1360 height 645
click at [1211, 78] on button "Delete selected" at bounding box center [1211, 82] width 101 height 22
click at [200, 421] on icon at bounding box center [196, 422] width 9 height 9
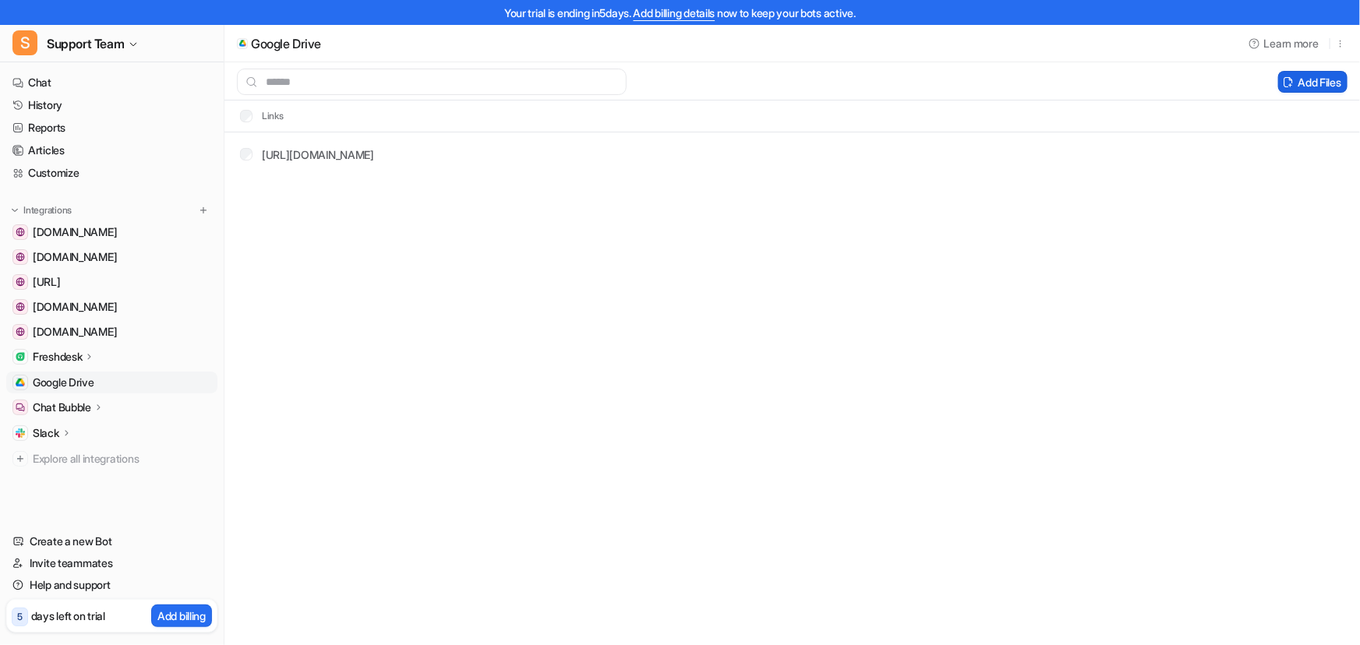
click at [1315, 85] on button "Add Files" at bounding box center [1312, 82] width 69 height 22
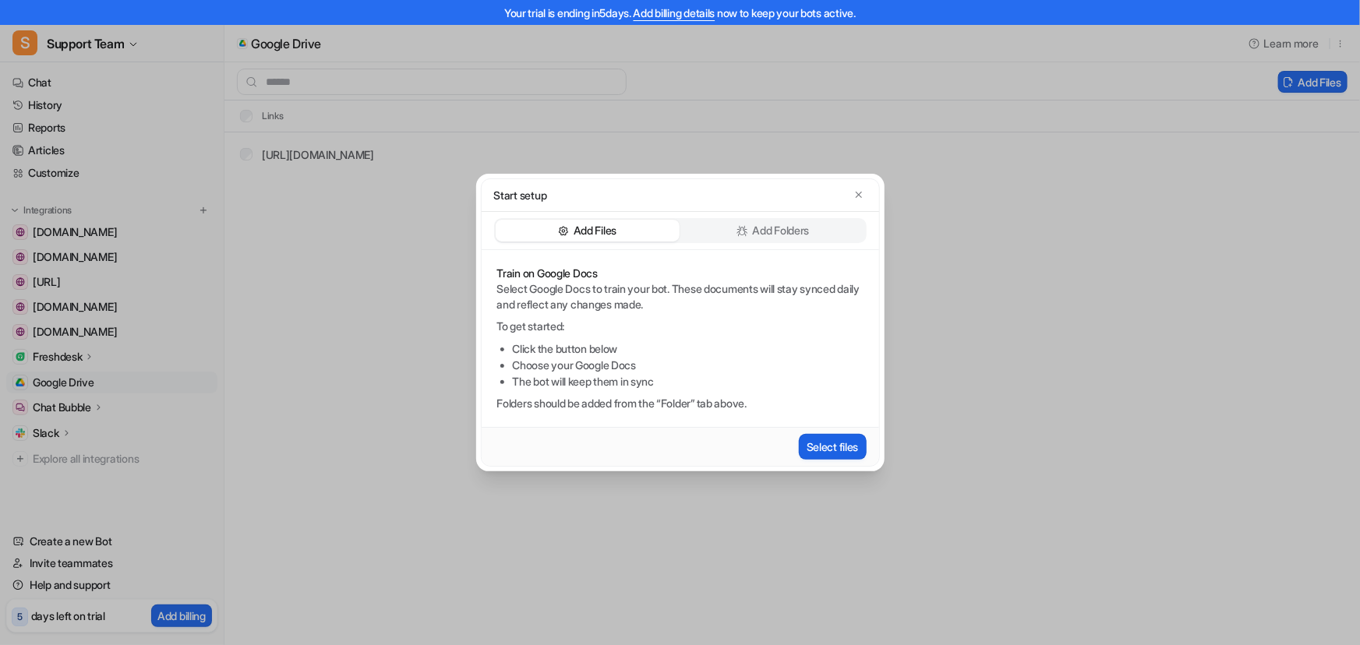
click at [847, 452] on button "Select files" at bounding box center [833, 447] width 68 height 26
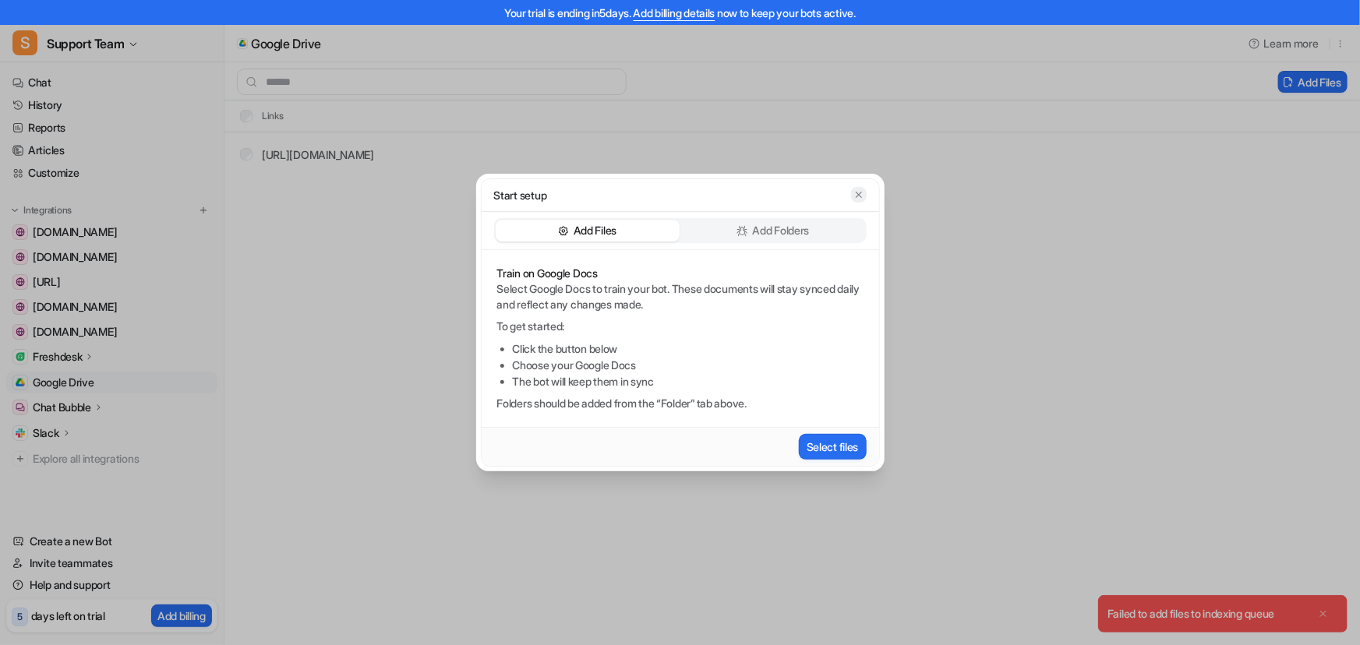
click at [857, 192] on icon "button" at bounding box center [858, 194] width 11 height 11
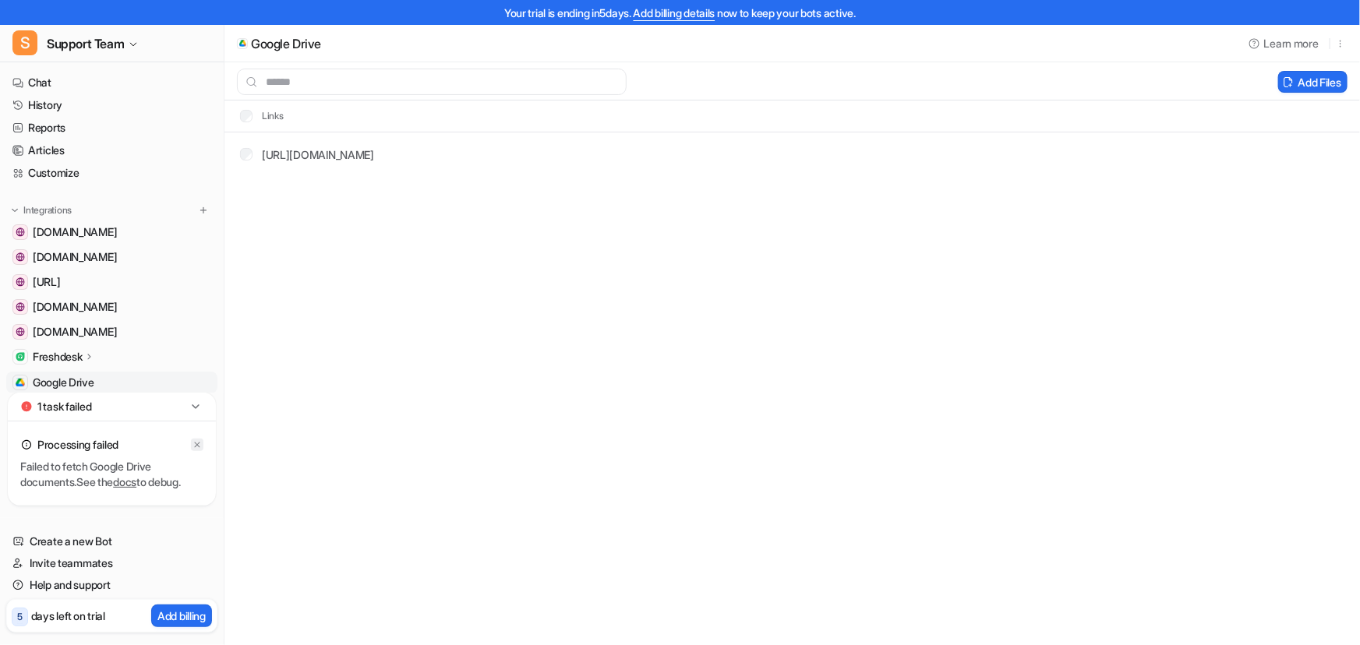
click at [197, 443] on icon at bounding box center [196, 444] width 9 height 9
click at [583, 429] on div "Google Drive Learn more Add Files Links [URL][DOMAIN_NAME]" at bounding box center [680, 322] width 1360 height 645
click at [1304, 83] on button "Add Files" at bounding box center [1312, 82] width 69 height 22
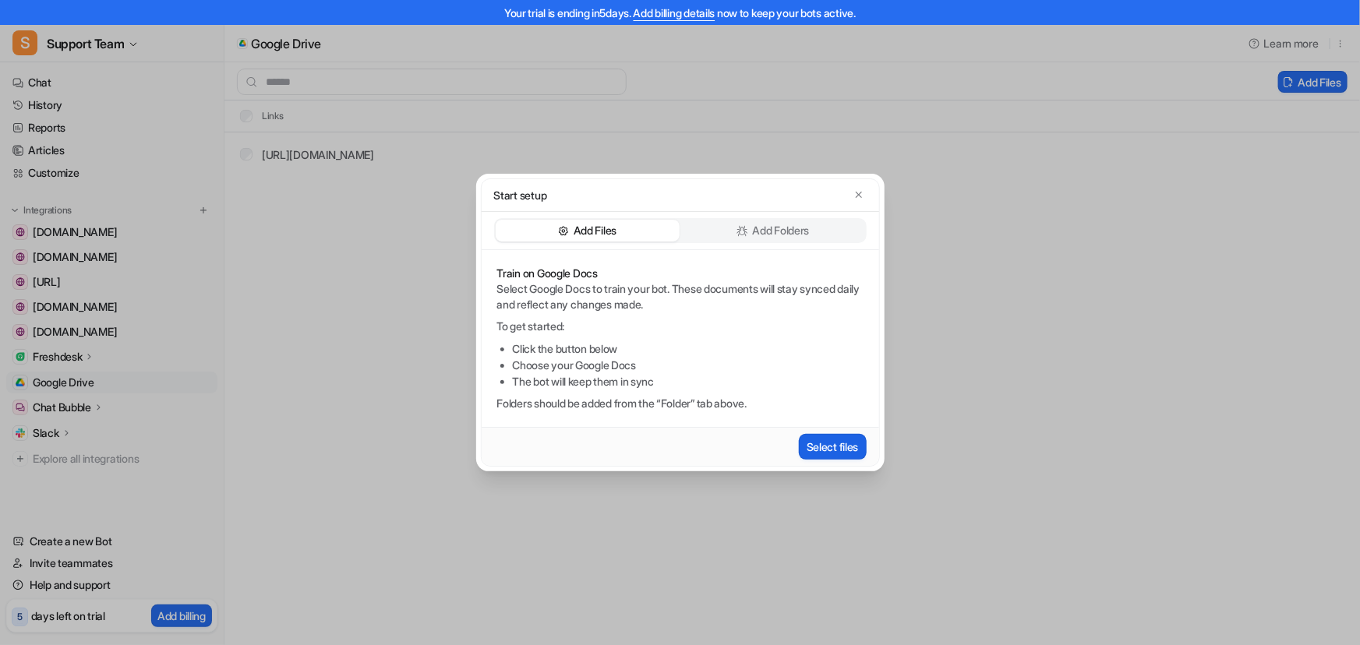
click at [819, 444] on button "Select files" at bounding box center [833, 447] width 68 height 26
click at [856, 194] on icon "button" at bounding box center [858, 194] width 11 height 11
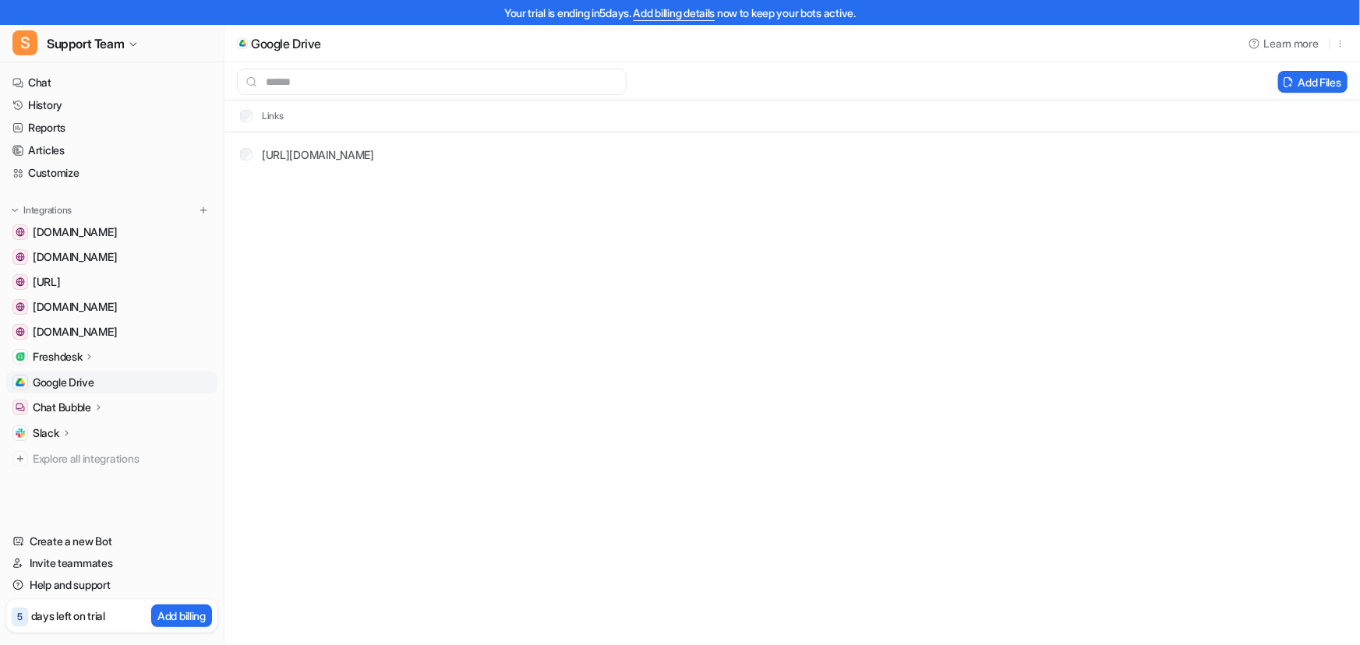
click at [58, 379] on span "Google Drive" at bounding box center [64, 383] width 62 height 16
click at [1317, 85] on button "Add Files" at bounding box center [1312, 82] width 69 height 22
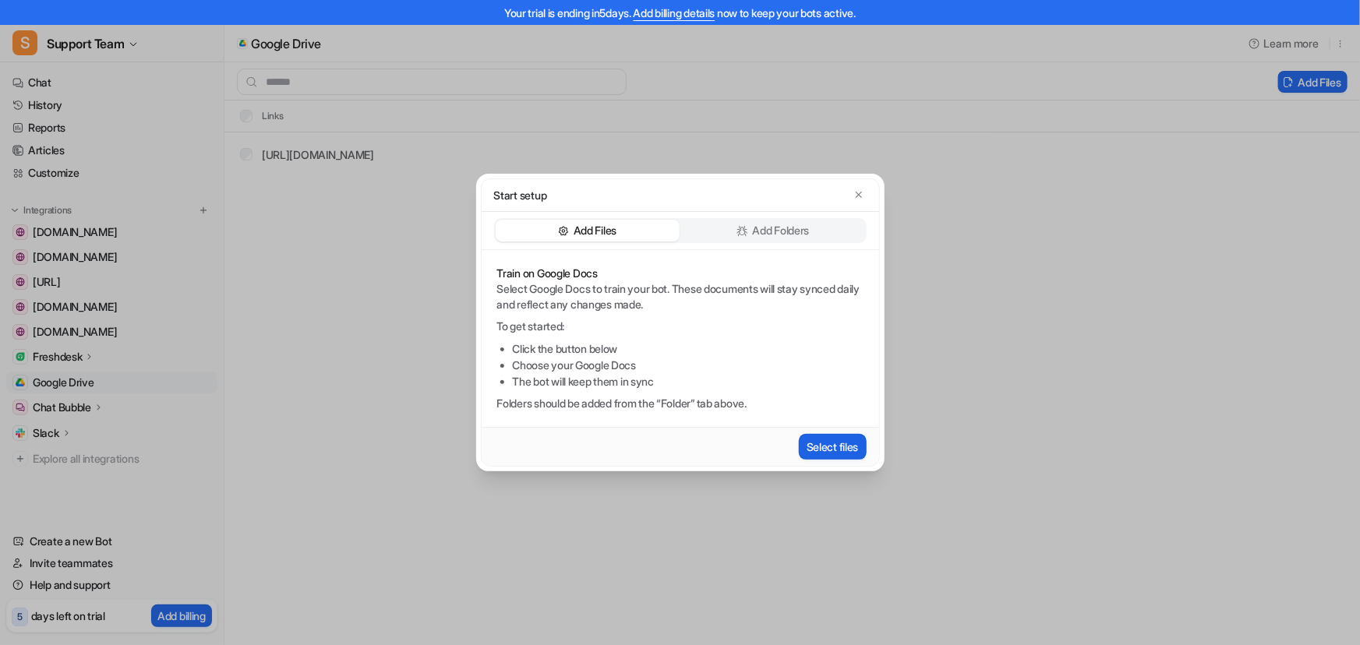
click at [816, 448] on button "Select files" at bounding box center [833, 447] width 68 height 26
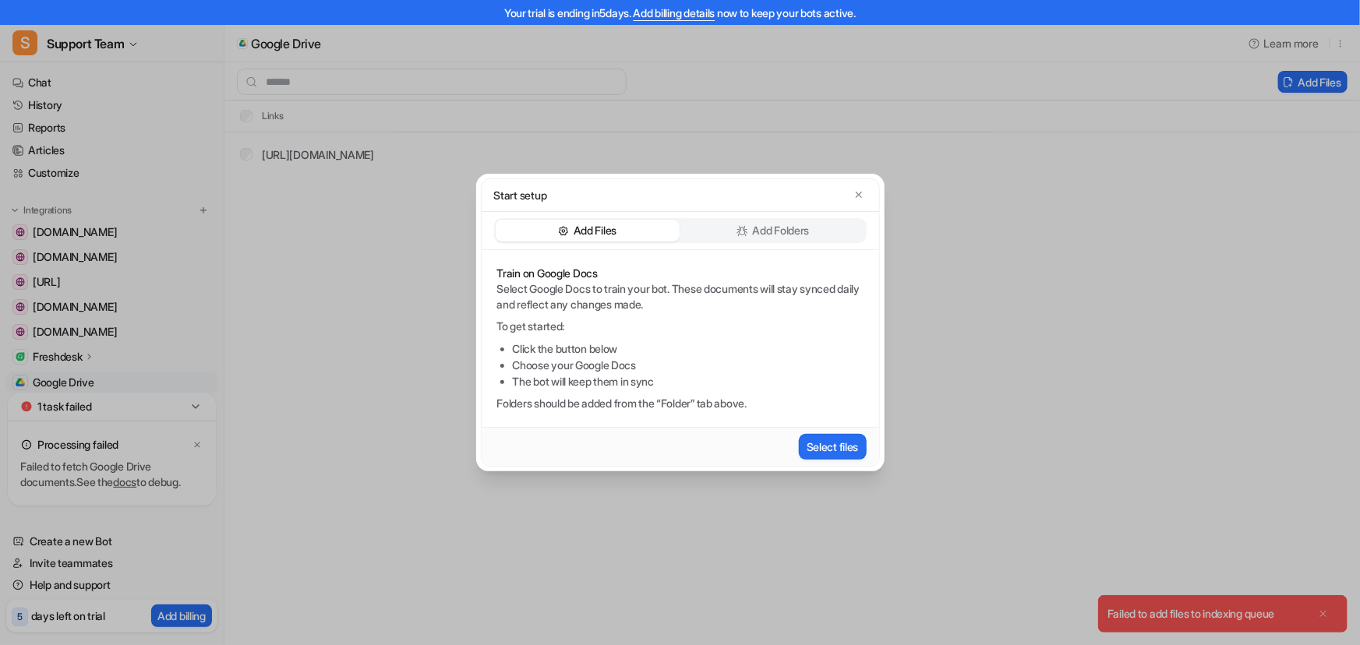
click at [865, 189] on div "Start setup" at bounding box center [680, 195] width 372 height 16
click at [860, 196] on icon "button" at bounding box center [858, 194] width 11 height 11
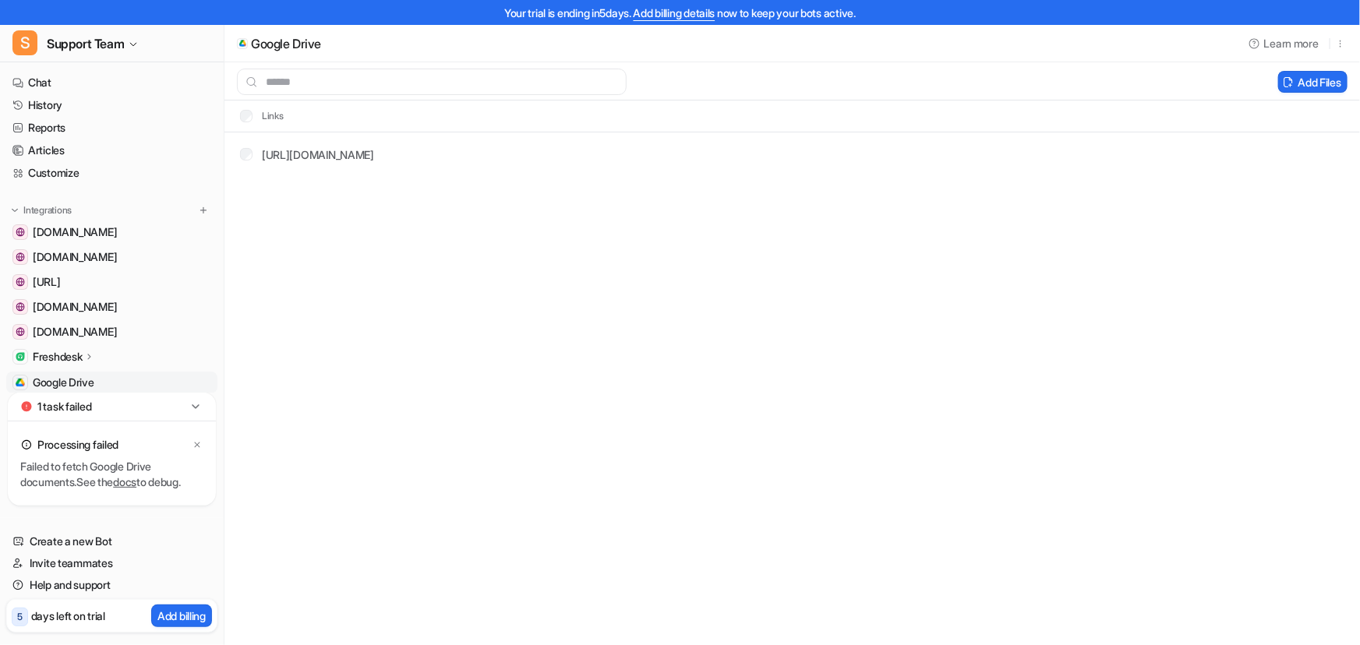
click at [1324, 610] on div "Google Drive Learn more Add Files Links https://docs.google.com/document/d/1csk…" at bounding box center [680, 322] width 1360 height 645
click at [197, 443] on icon at bounding box center [196, 444] width 9 height 9
click at [1306, 86] on button "Add Files" at bounding box center [1312, 82] width 69 height 22
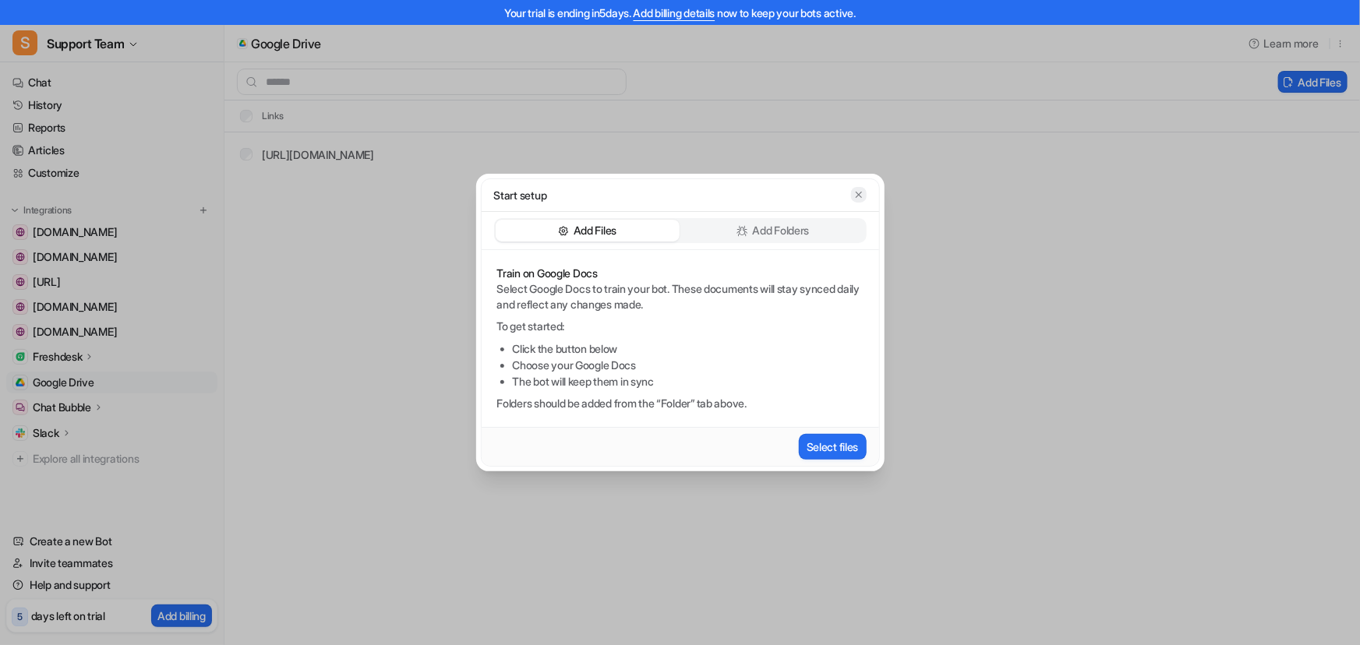
click at [857, 196] on icon "button" at bounding box center [858, 194] width 11 height 11
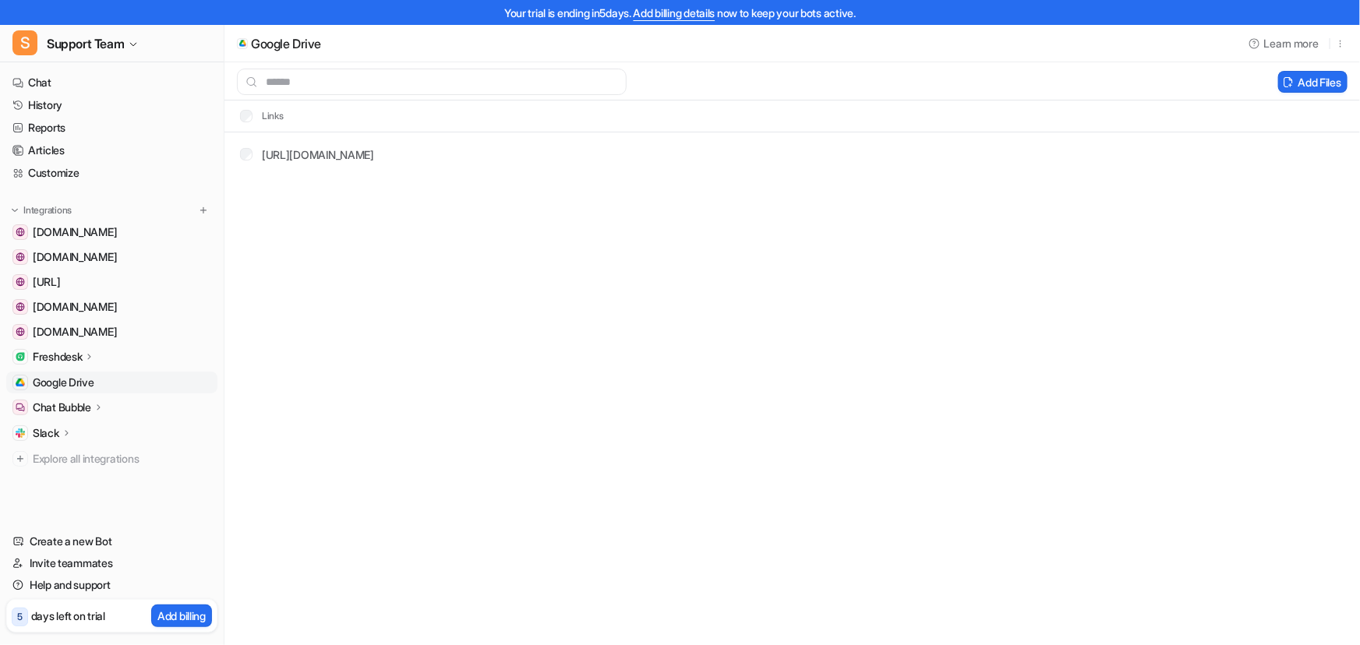
click at [268, 113] on th "Links" at bounding box center [256, 116] width 57 height 19
click at [256, 119] on th "Links" at bounding box center [256, 116] width 57 height 19
drag, startPoint x: 355, startPoint y: 270, endPoint x: 1297, endPoint y: 13, distance: 976.5
click at [361, 270] on div "Google Drive Learn more Add Files Links [URL][DOMAIN_NAME]" at bounding box center [680, 322] width 1360 height 645
click at [1297, 83] on button "Add Files" at bounding box center [1312, 82] width 69 height 22
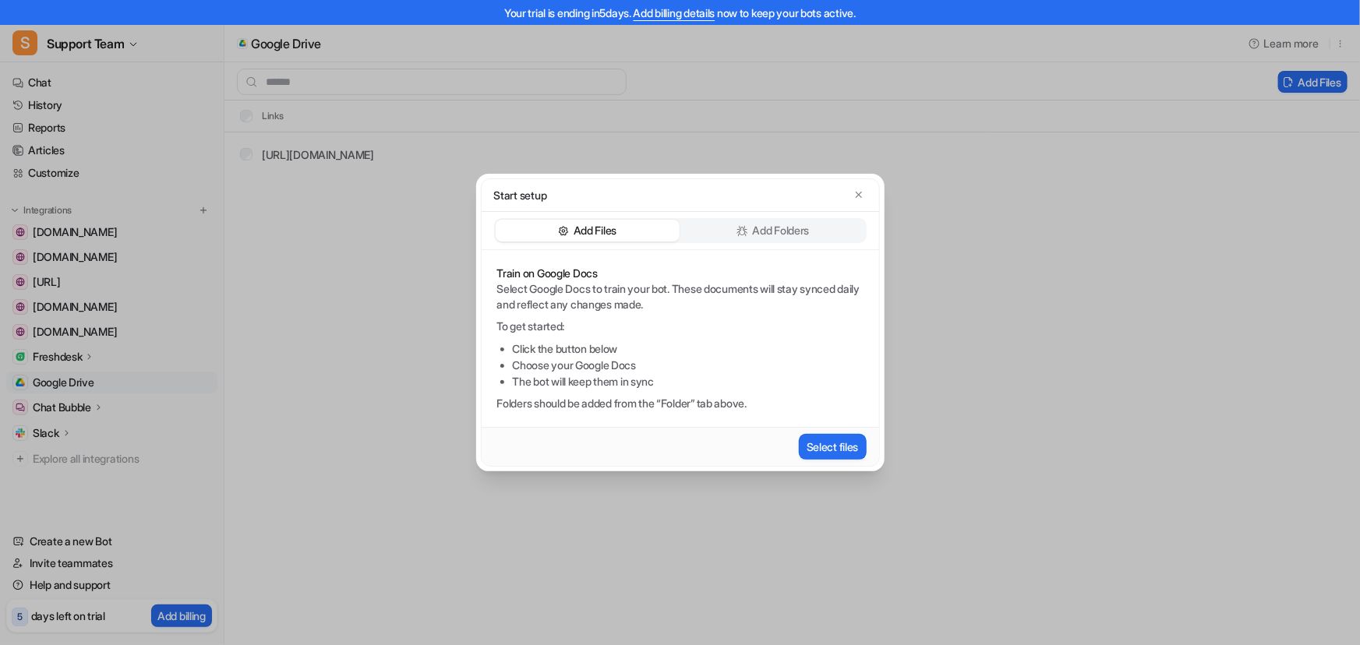
click at [760, 225] on p "Add Folders" at bounding box center [781, 231] width 57 height 16
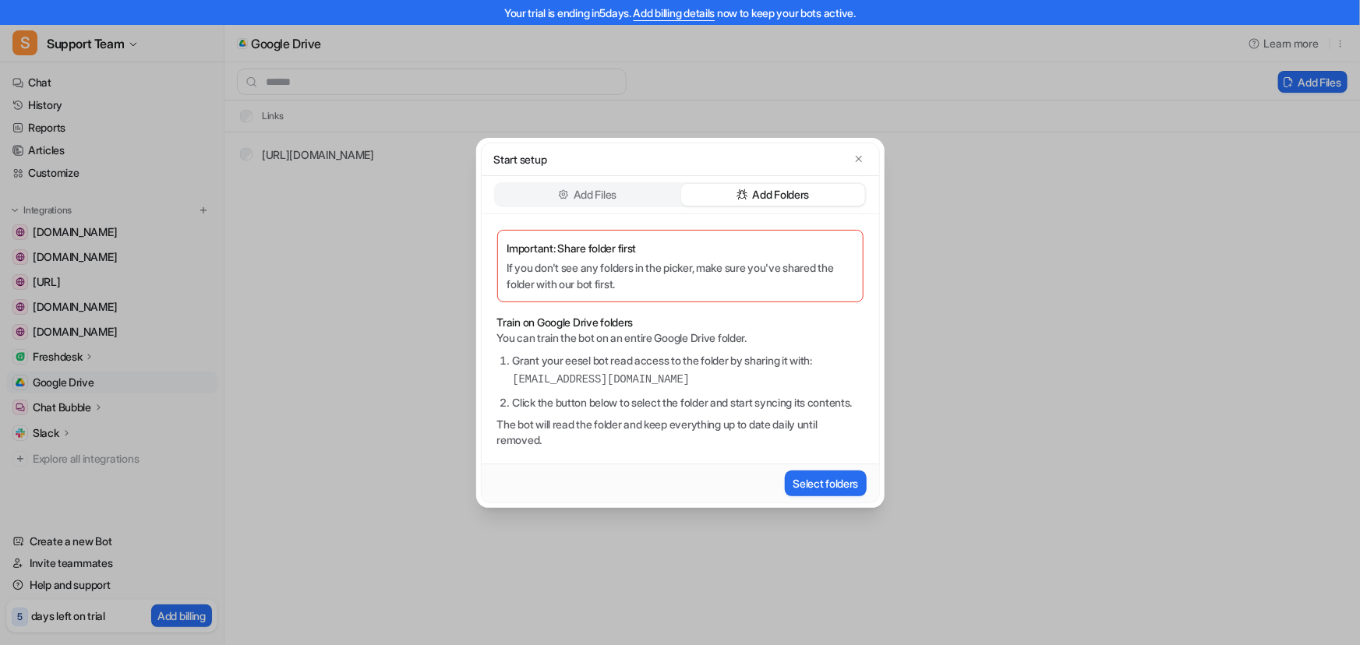
click at [588, 187] on p "Add Files" at bounding box center [594, 195] width 43 height 16
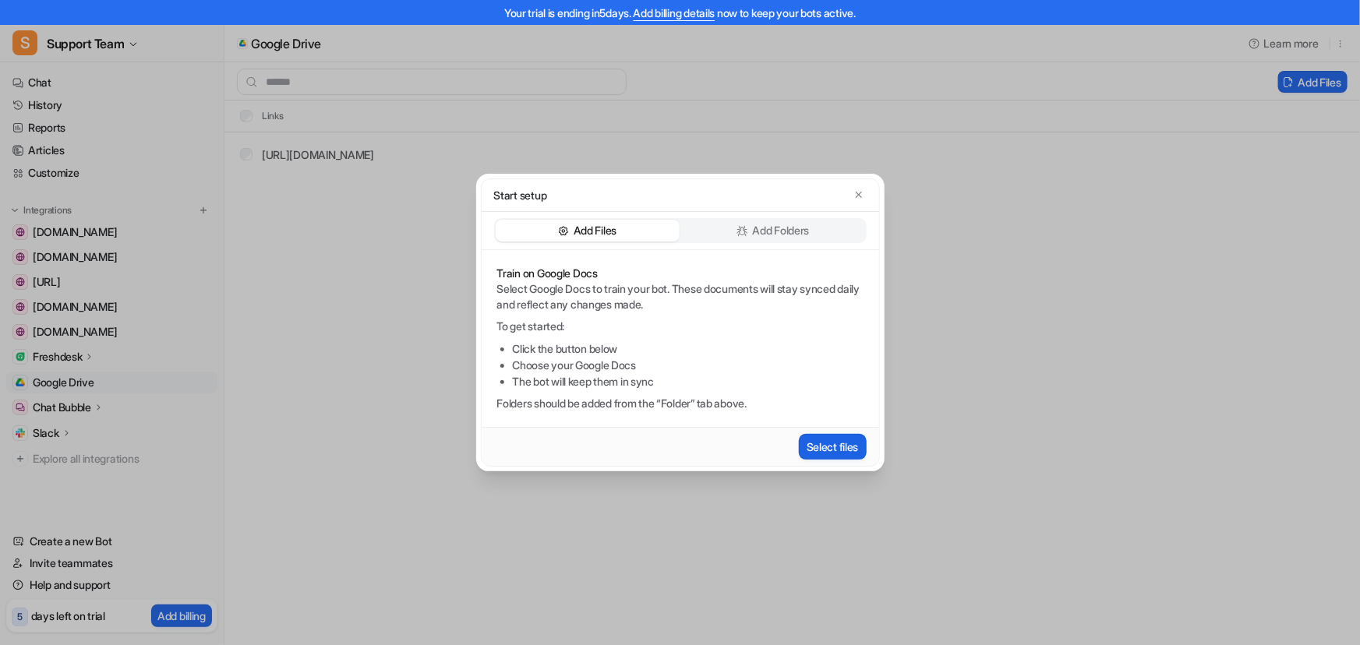
click at [834, 449] on button "Select files" at bounding box center [833, 447] width 68 height 26
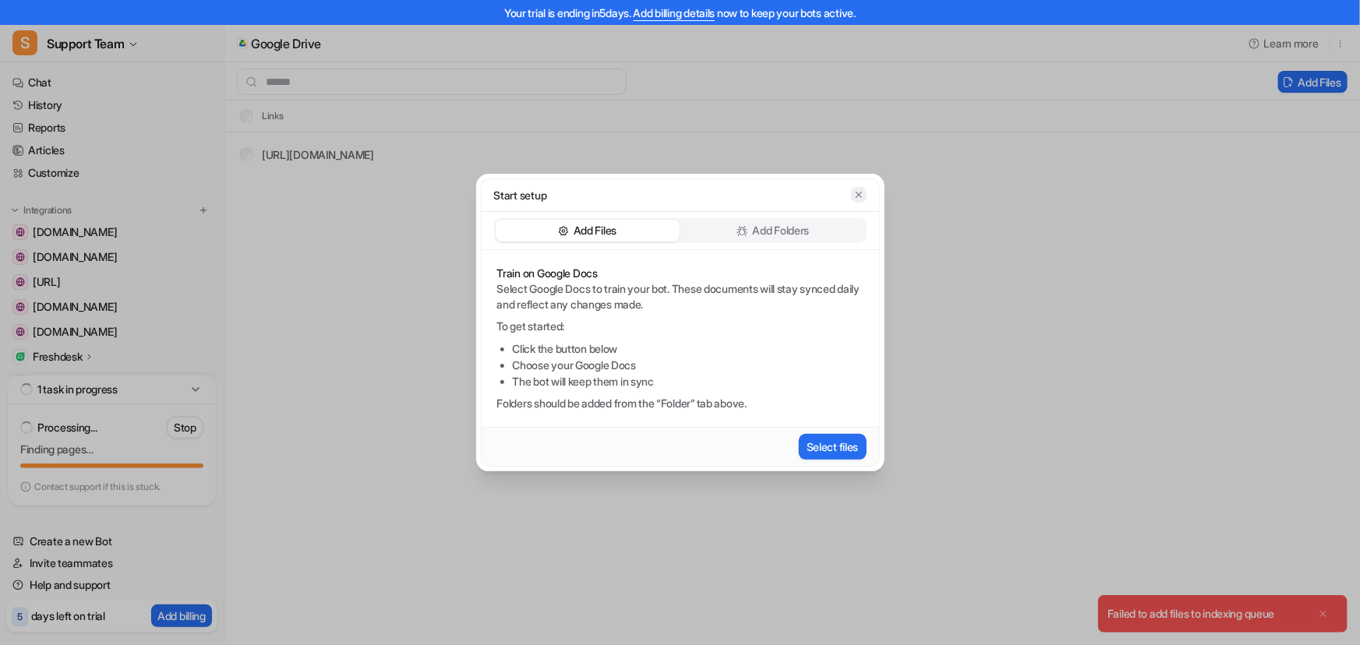
click at [857, 196] on icon "button" at bounding box center [858, 194] width 11 height 11
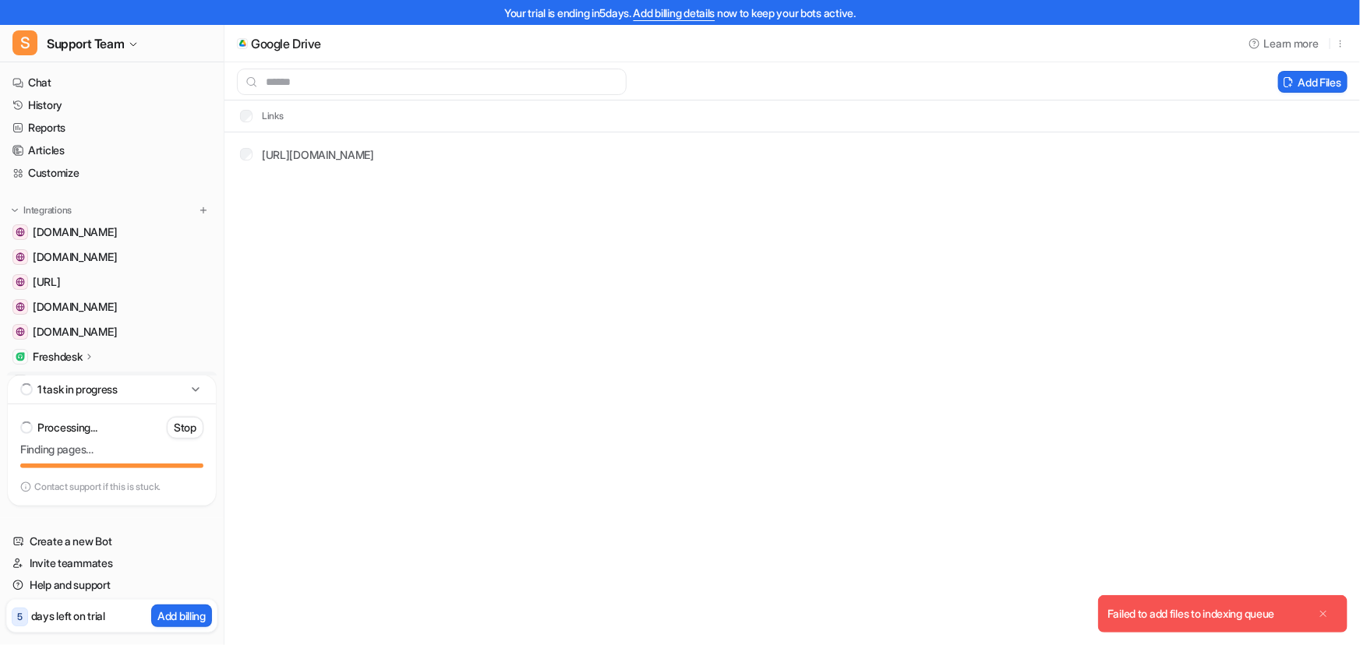
click at [1327, 610] on icon "Close" at bounding box center [1323, 614] width 11 height 11
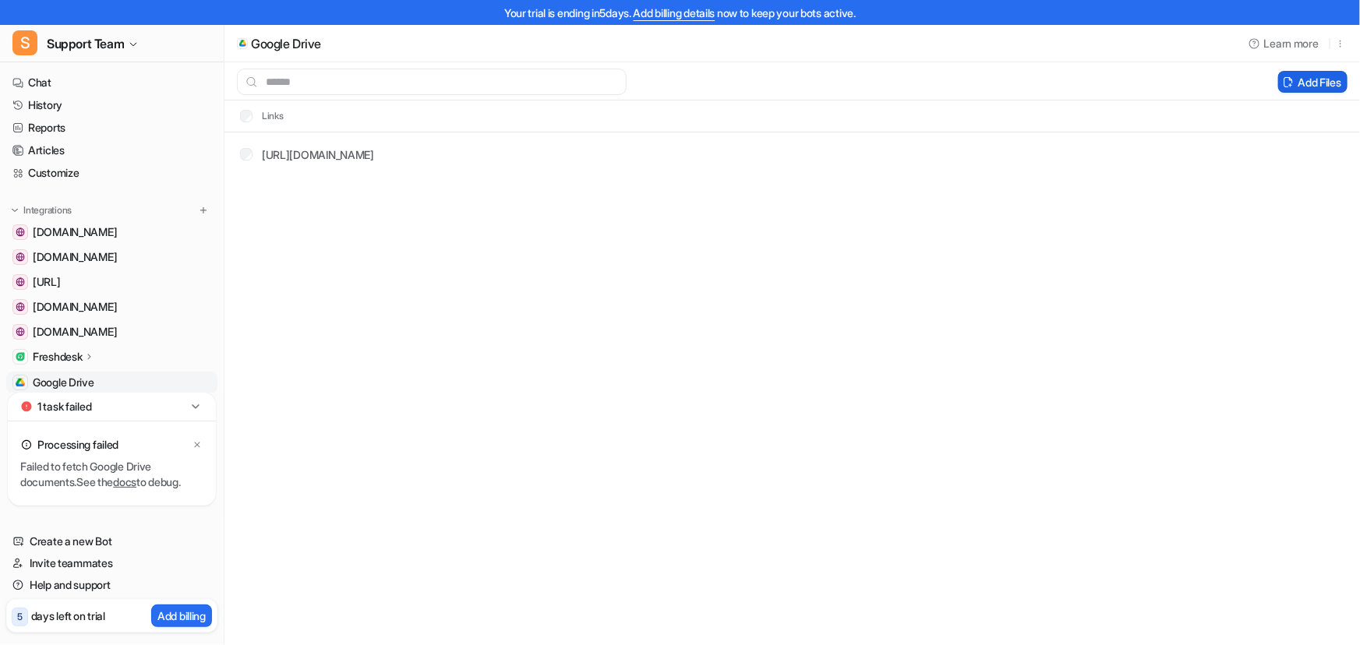
click at [1315, 84] on button "Add Files" at bounding box center [1312, 82] width 69 height 22
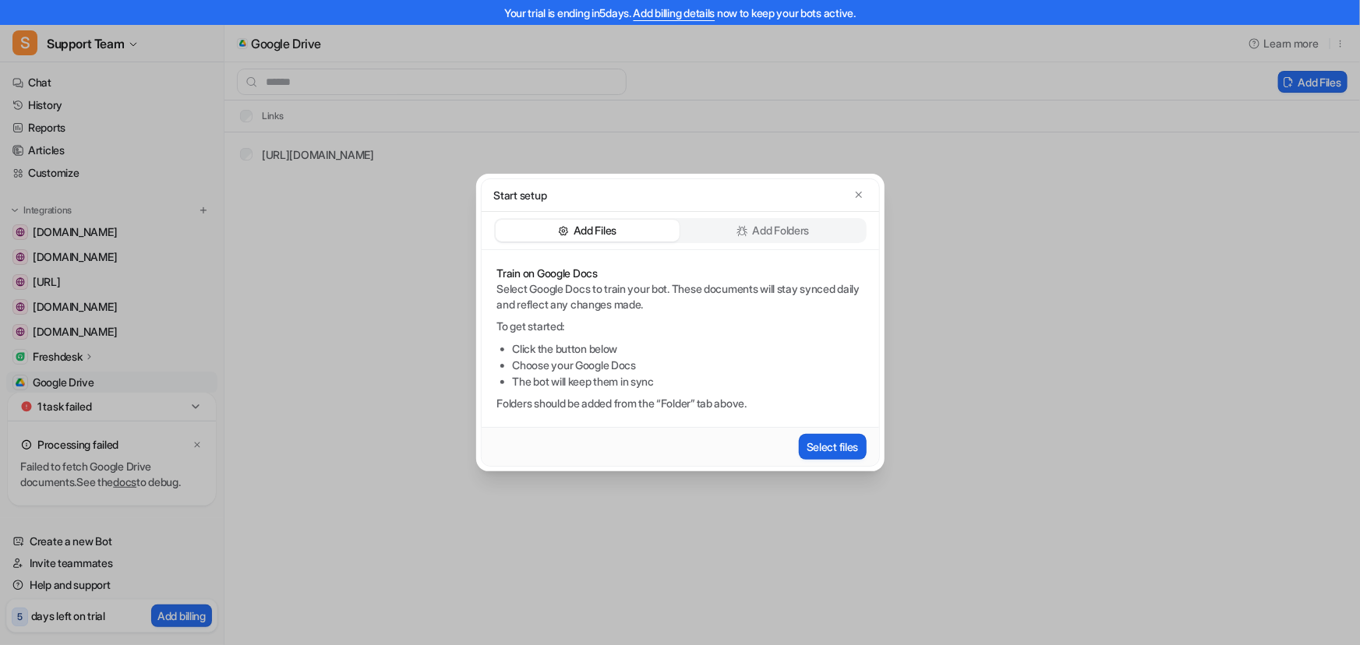
click at [835, 446] on button "Select files" at bounding box center [833, 447] width 68 height 26
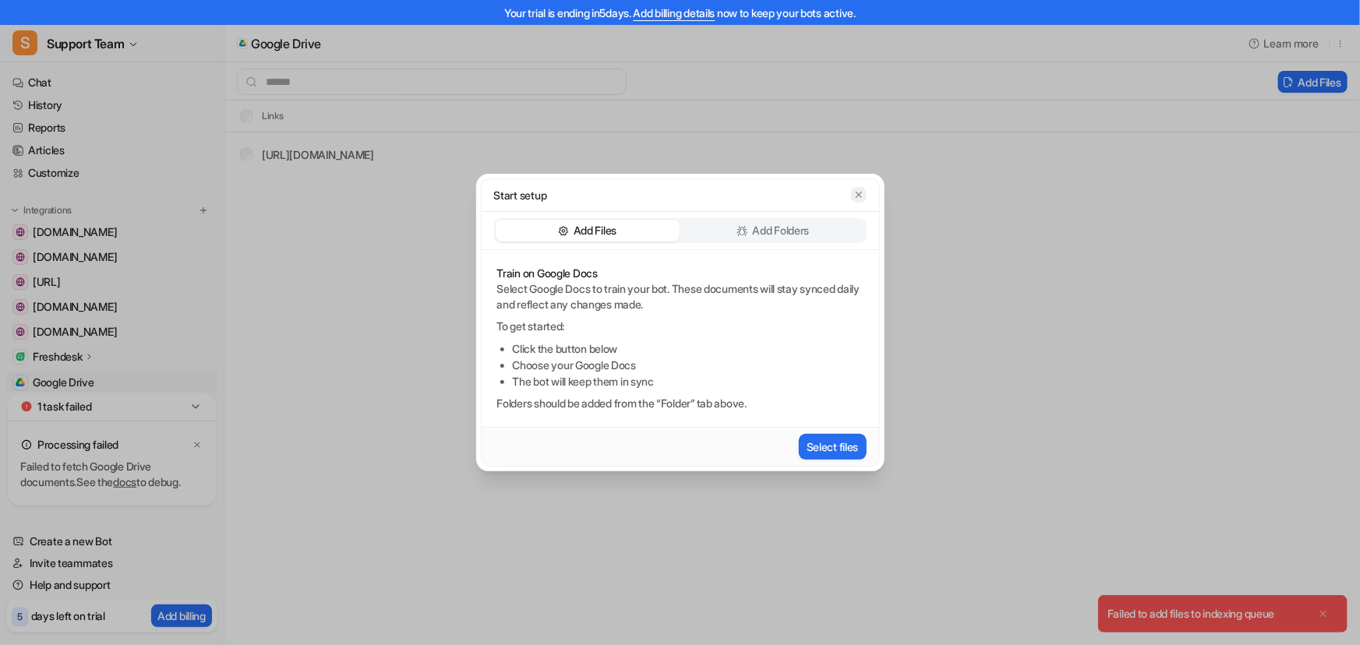
click at [863, 192] on icon "button" at bounding box center [858, 194] width 11 height 11
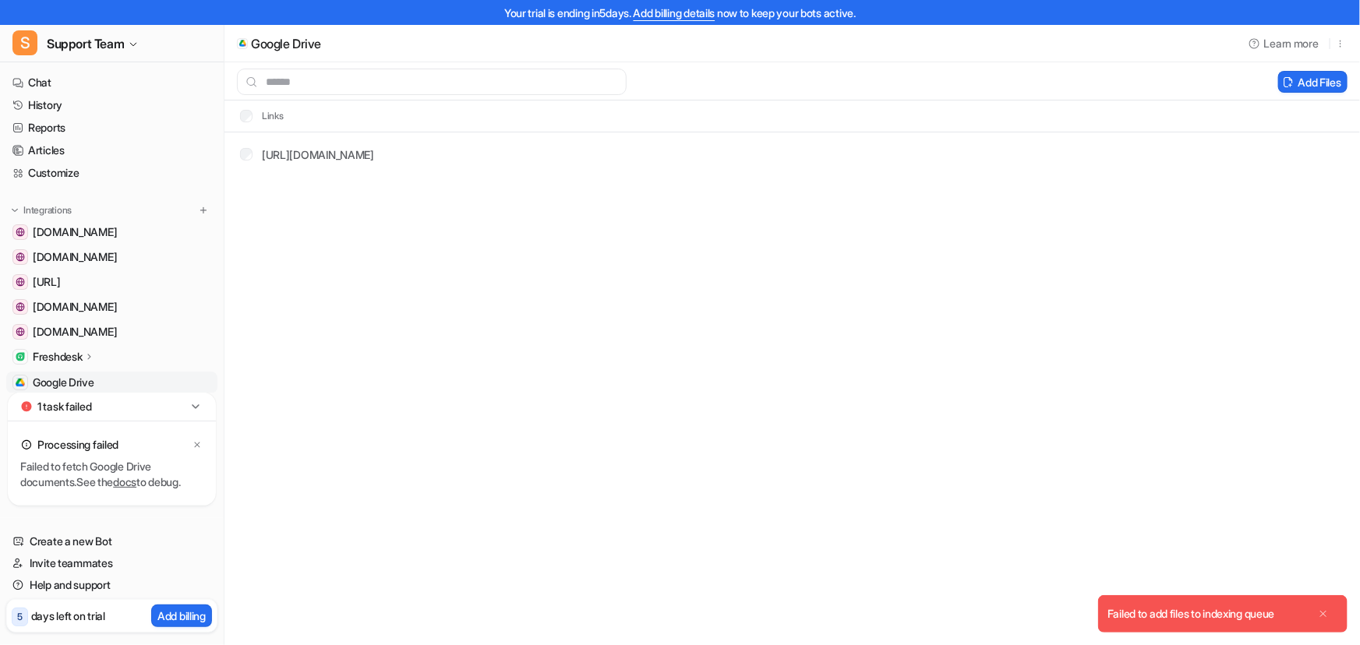
click at [1326, 612] on icon "Close" at bounding box center [1323, 614] width 11 height 11
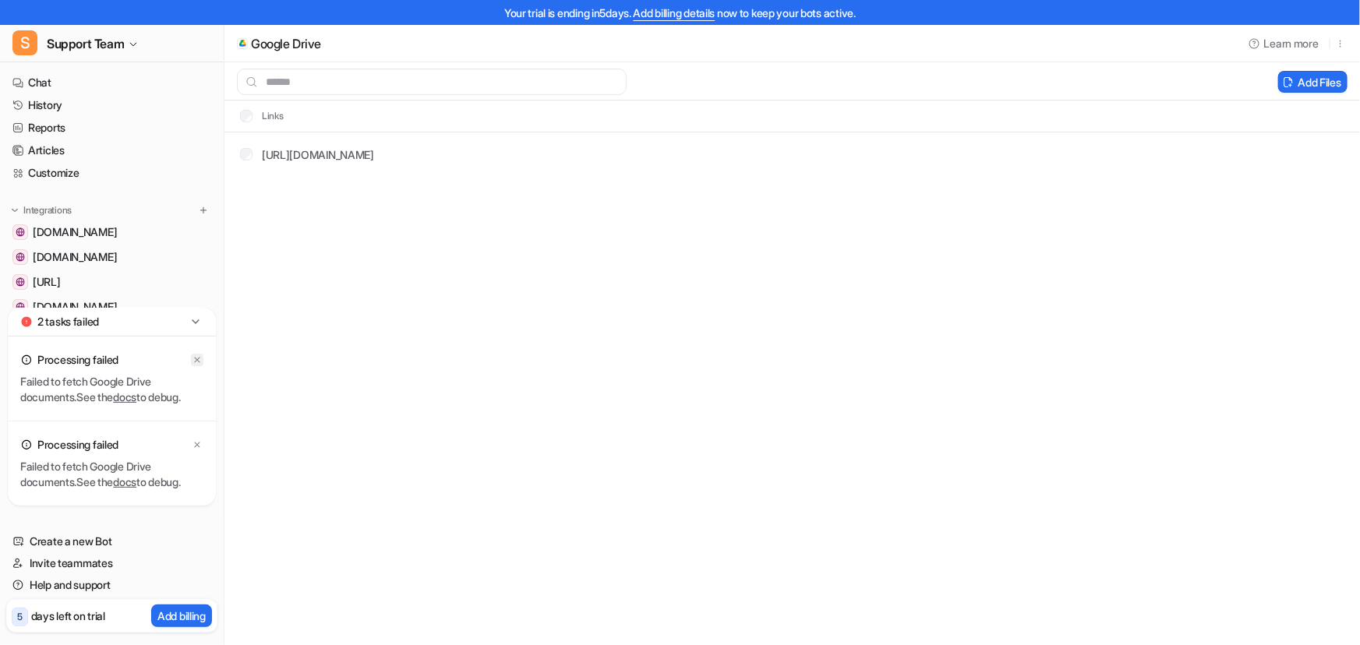
click at [196, 358] on icon at bounding box center [196, 359] width 9 height 9
drag, startPoint x: 193, startPoint y: 444, endPoint x: 327, endPoint y: 443, distance: 134.0
click at [194, 444] on icon at bounding box center [196, 444] width 9 height 9
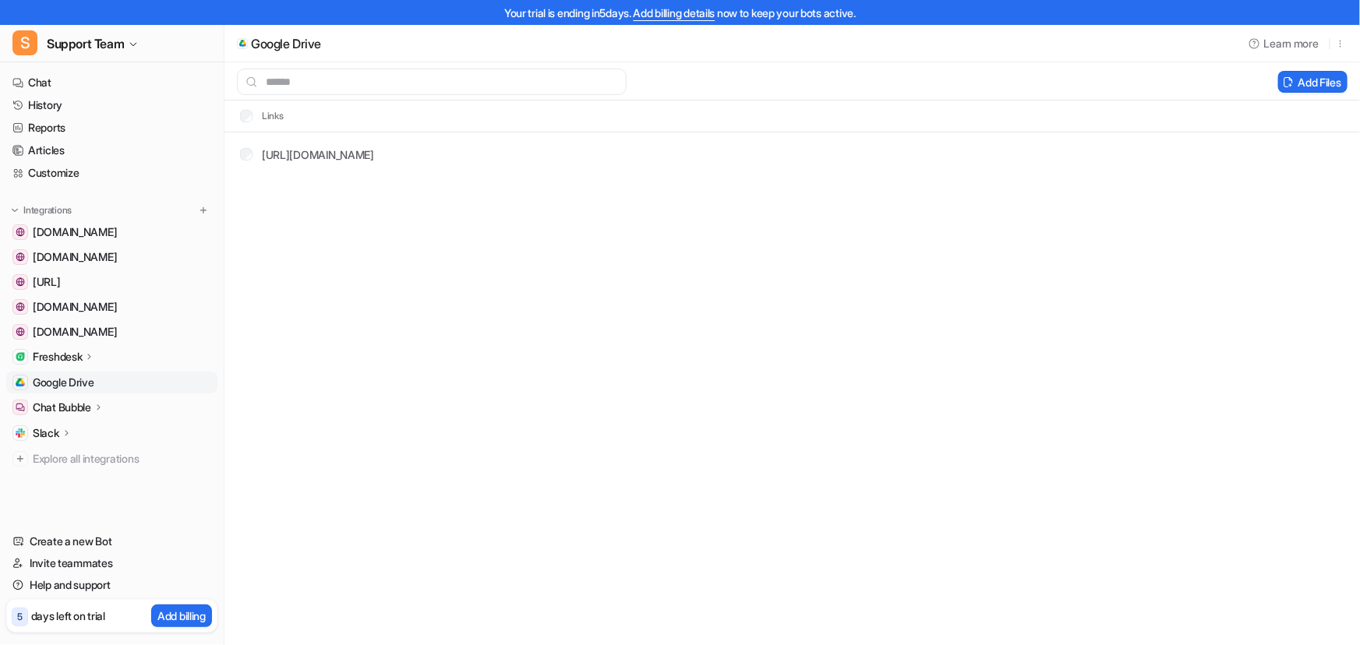
click at [458, 445] on div "Google Drive Learn more Add Files Links https://docs.google.com/document/d/1csk…" at bounding box center [680, 322] width 1360 height 645
click at [80, 352] on p "Freshdesk" at bounding box center [57, 357] width 49 height 16
click at [79, 375] on p "Overview" at bounding box center [67, 380] width 47 height 16
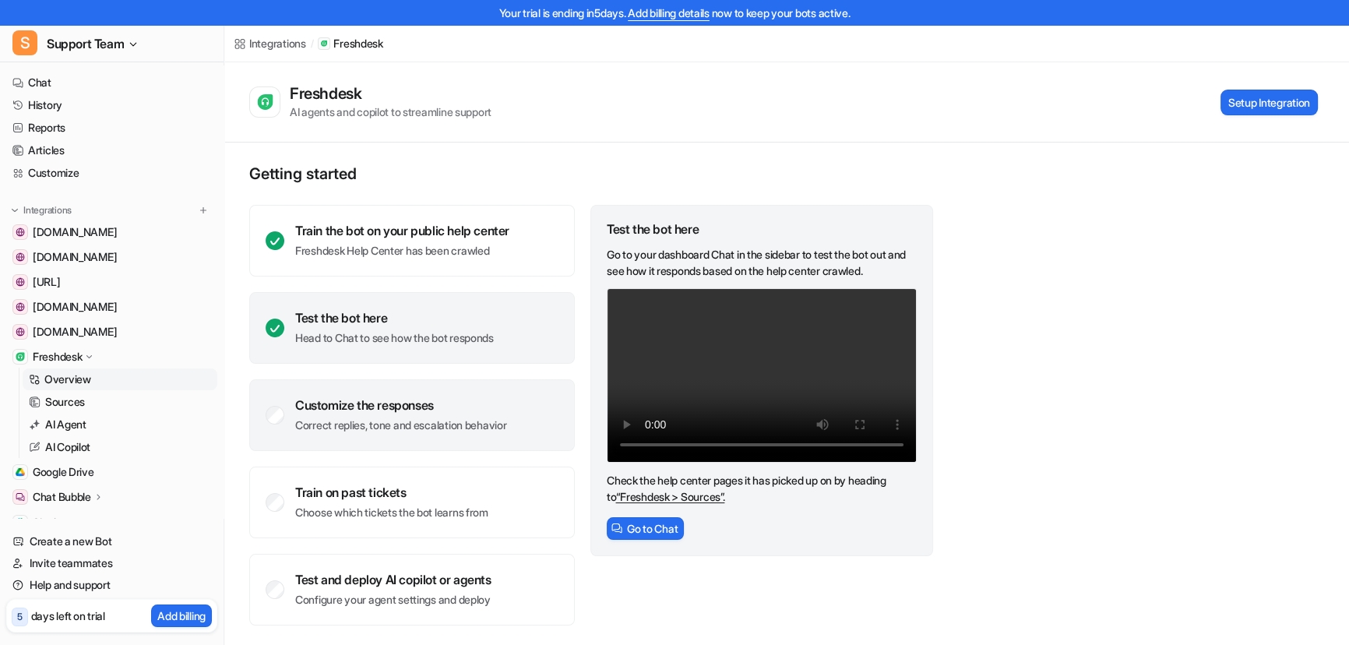
click at [394, 422] on p "Correct replies, tone and escalation behavior" at bounding box center [400, 426] width 211 height 16
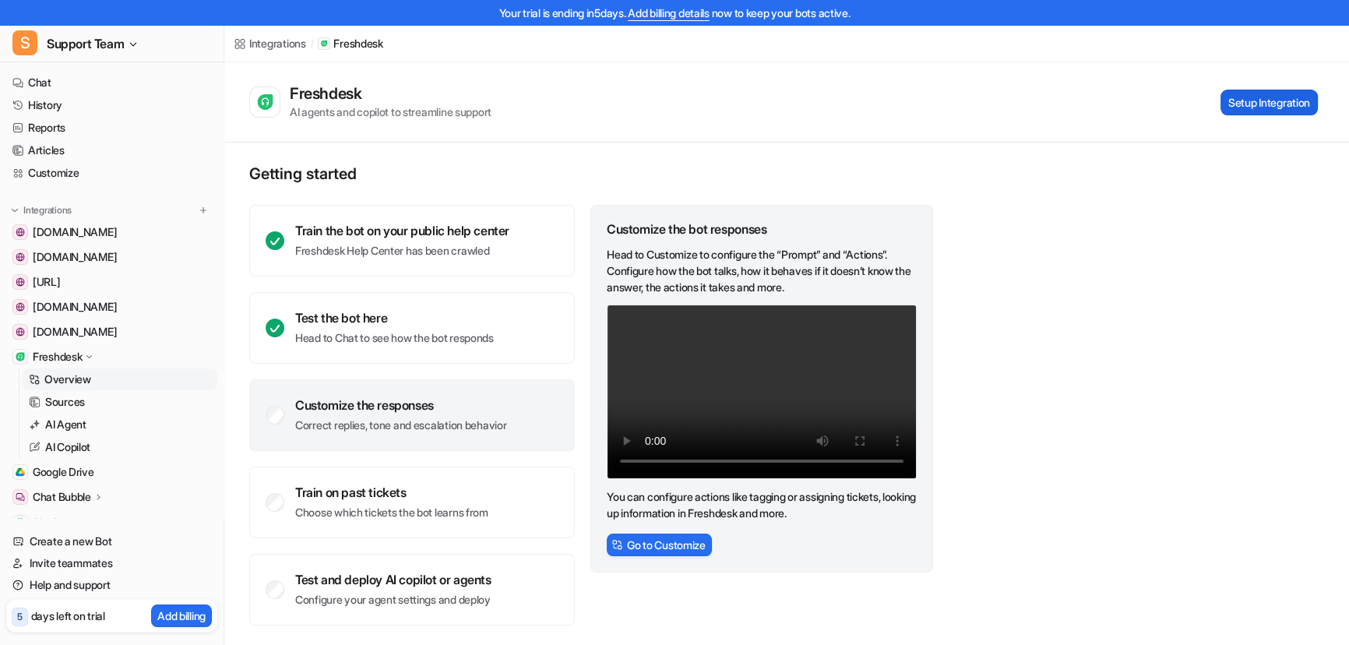
click at [1254, 95] on button "Setup Integration" at bounding box center [1269, 103] width 97 height 26
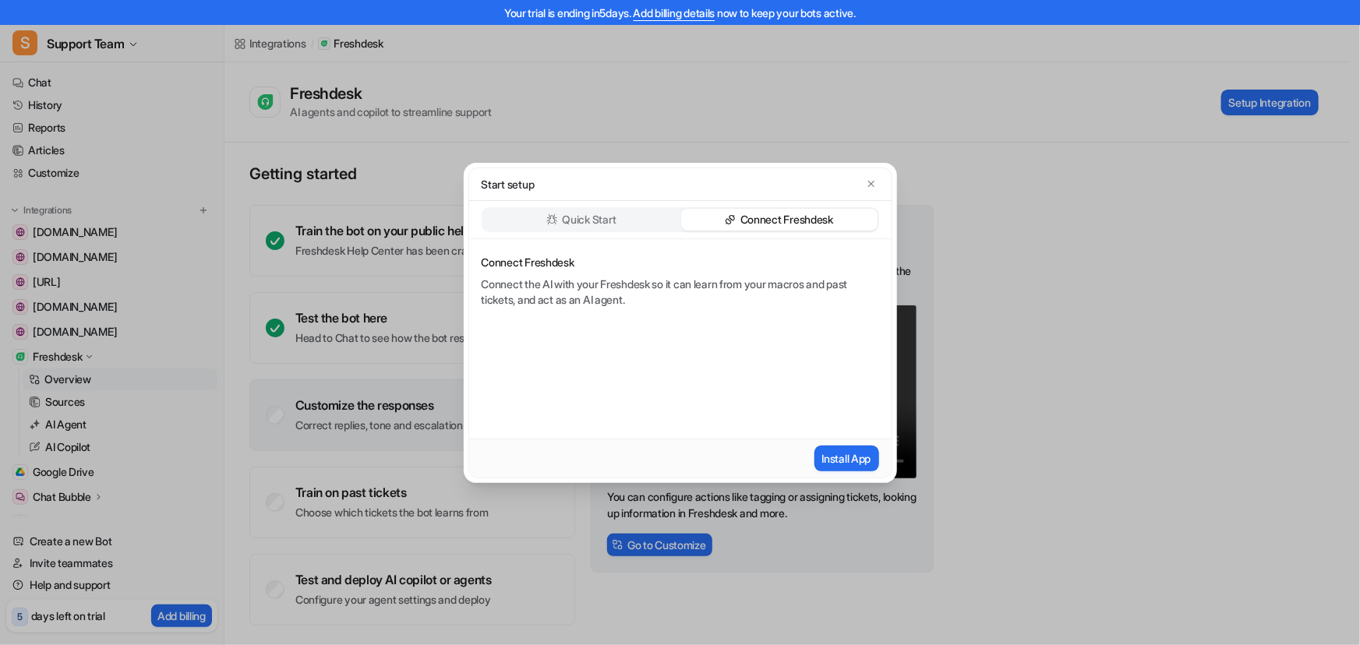
click at [841, 439] on div "Install App" at bounding box center [680, 458] width 422 height 39
click at [845, 453] on button "Install App" at bounding box center [846, 459] width 65 height 26
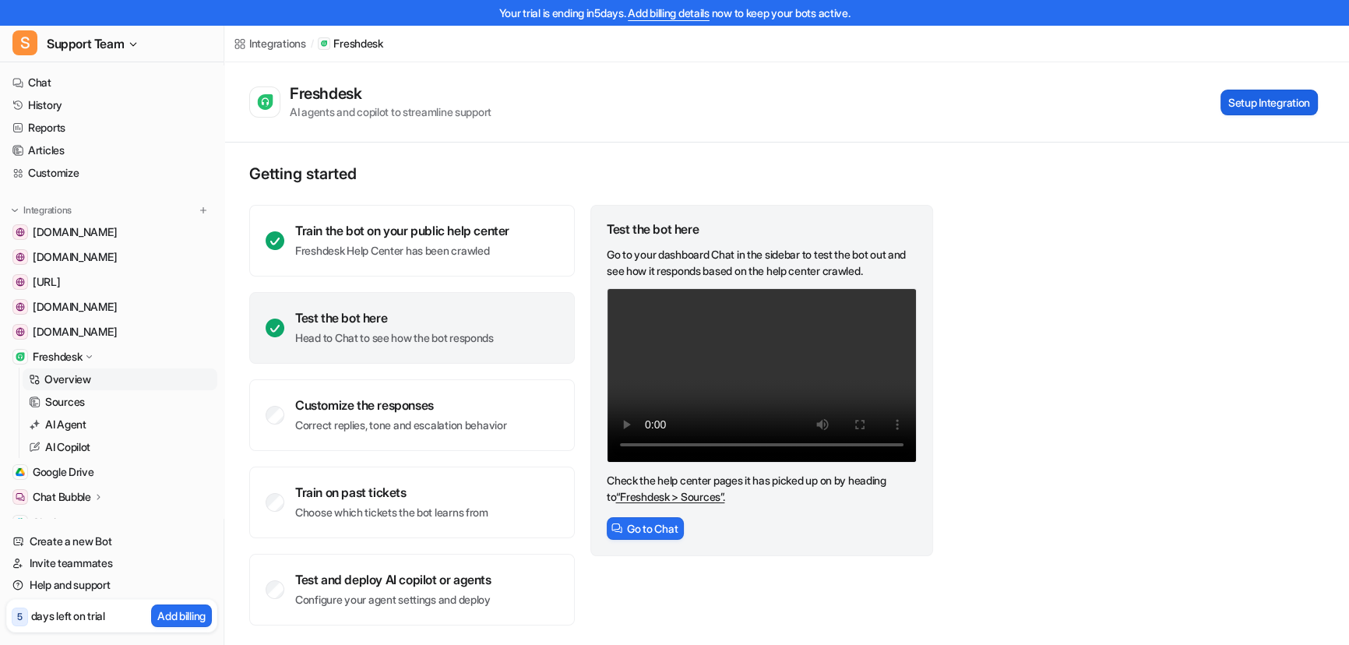
click at [1278, 113] on button "Setup Integration" at bounding box center [1269, 103] width 97 height 26
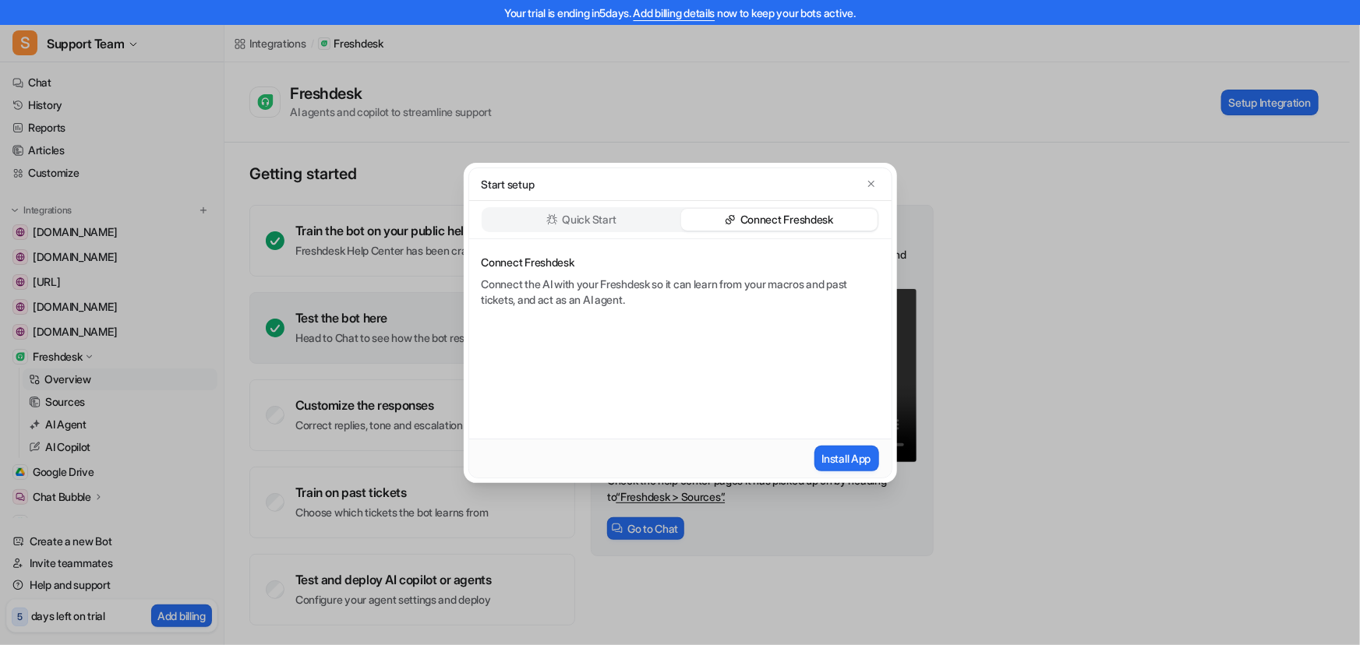
click at [623, 218] on div "Quick Start" at bounding box center [581, 220] width 196 height 22
type input "**********"
click at [796, 446] on button "Start crawling" at bounding box center [837, 459] width 82 height 26
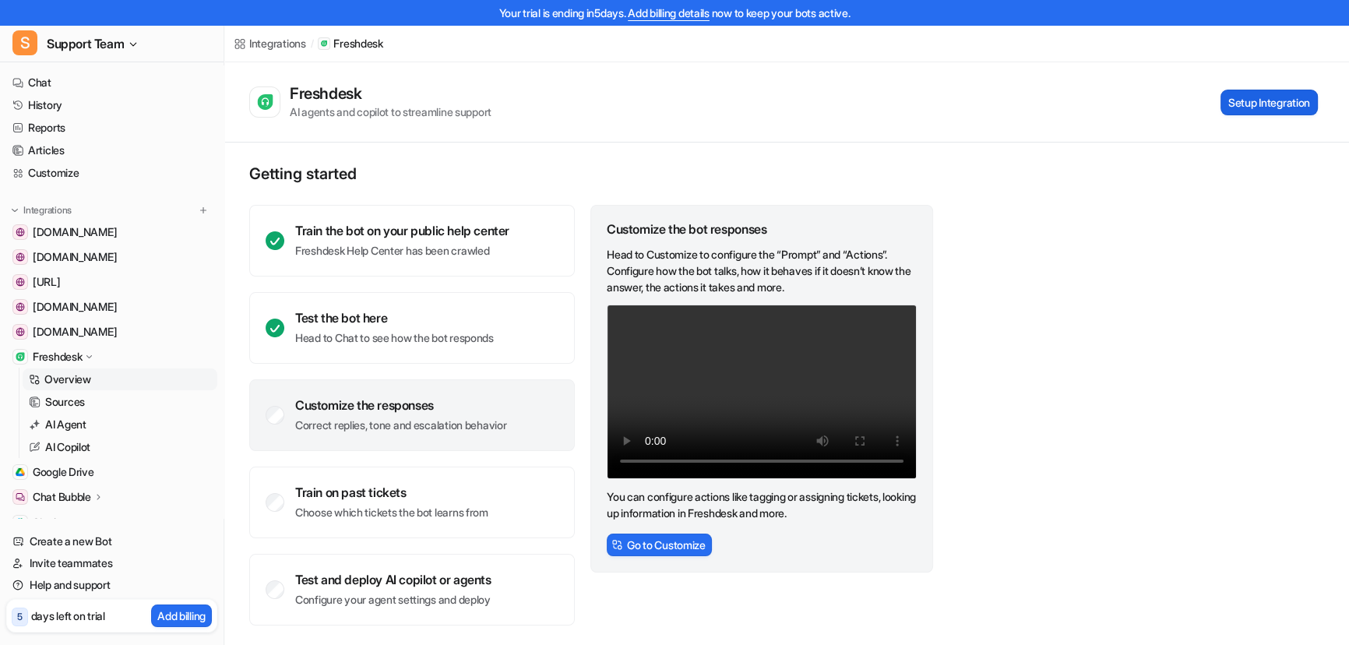
click at [1251, 105] on button "Setup Integration" at bounding box center [1269, 103] width 97 height 26
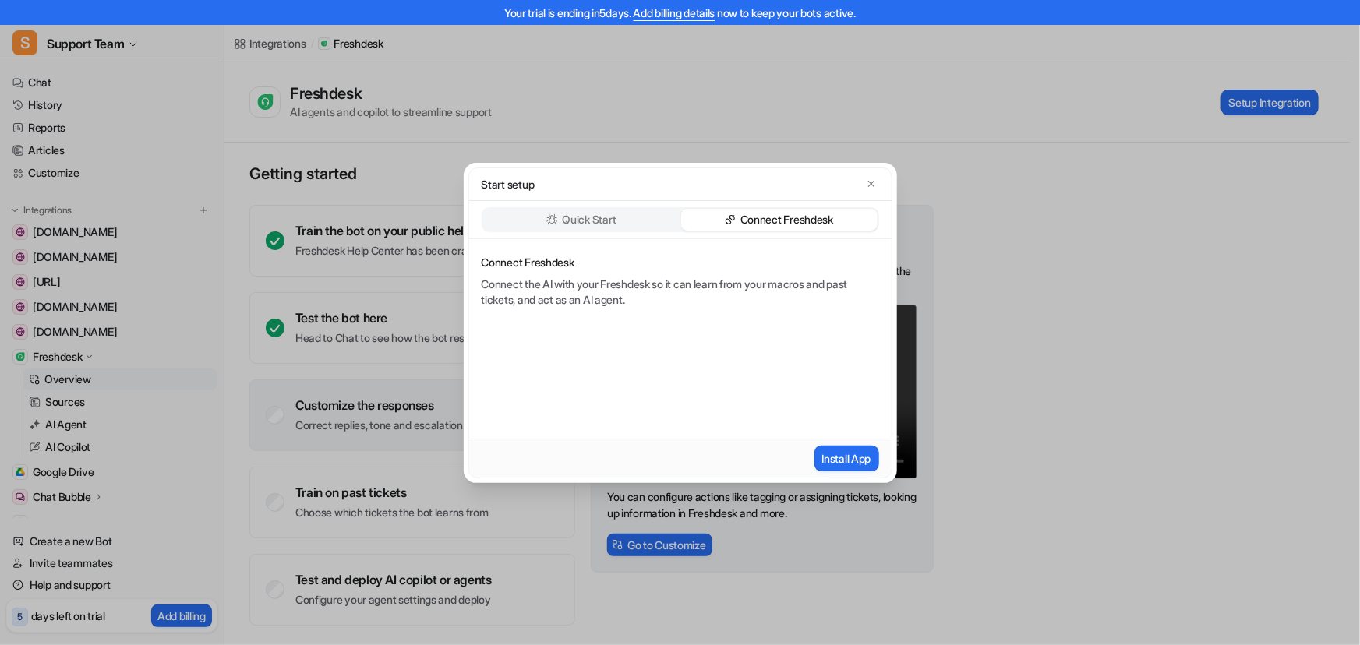
click at [732, 218] on icon at bounding box center [730, 219] width 11 height 11
click at [823, 457] on button "Install App" at bounding box center [846, 459] width 65 height 26
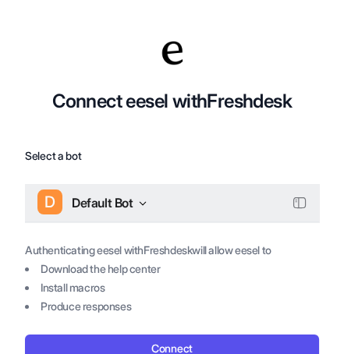
click at [136, 206] on div "D Default Bot" at bounding box center [92, 202] width 110 height 23
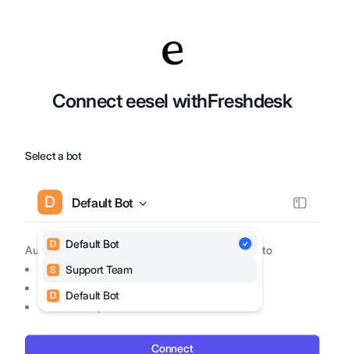
click at [108, 267] on div "S Support Team" at bounding box center [90, 269] width 86 height 16
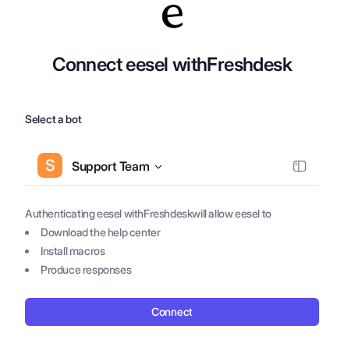
scroll to position [46, 0]
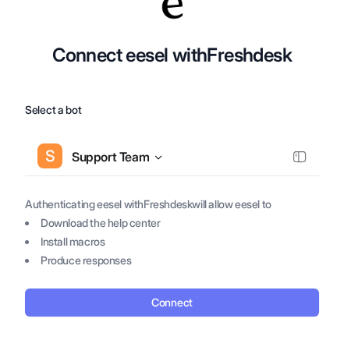
click at [178, 302] on button "Connect" at bounding box center [172, 302] width 294 height 28
